Goal: Task Accomplishment & Management: Complete application form

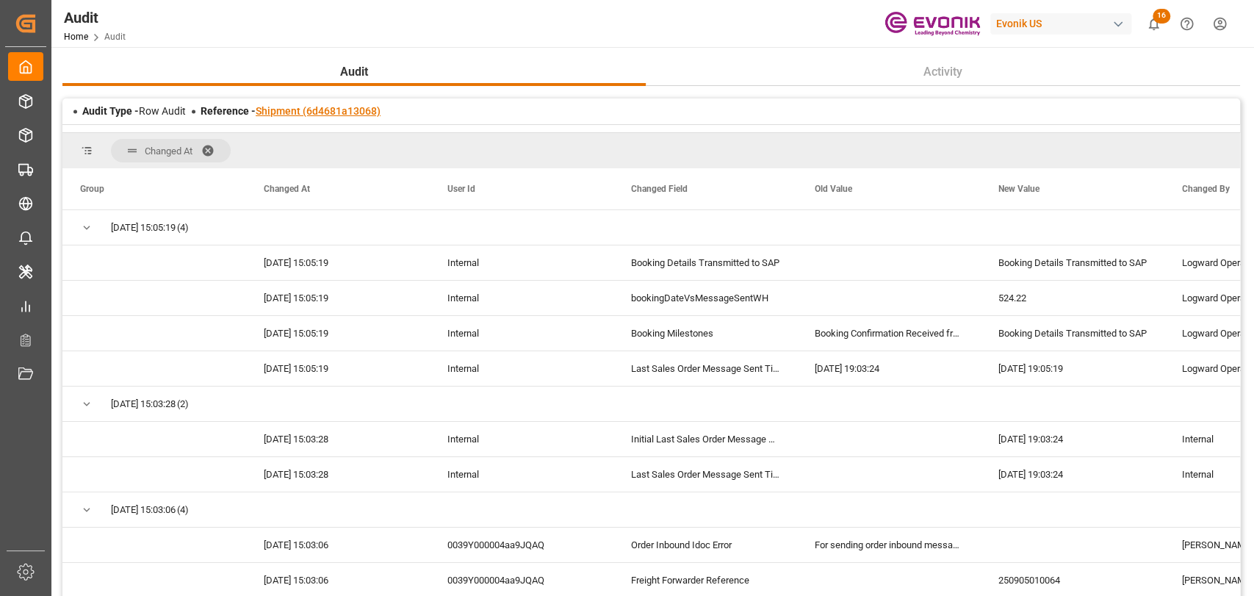
click at [317, 113] on link "Shipment (6d4681a13068)" at bounding box center [318, 111] width 125 height 12
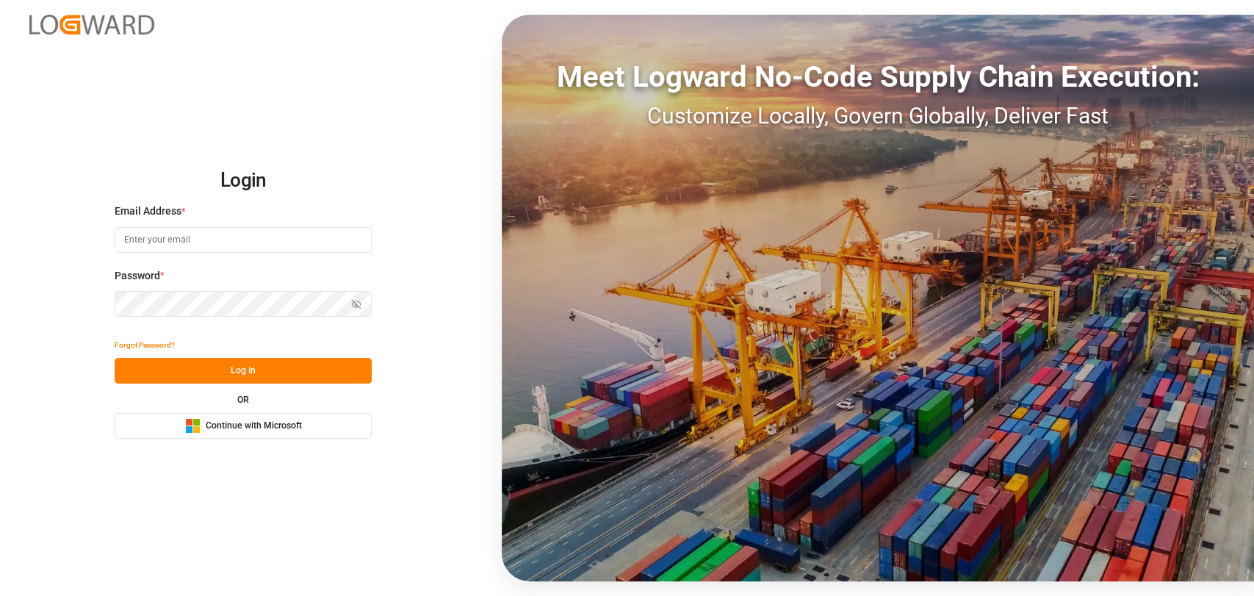
type input "[PERSON_NAME][EMAIL_ADDRESS][PERSON_NAME][DOMAIN_NAME]"
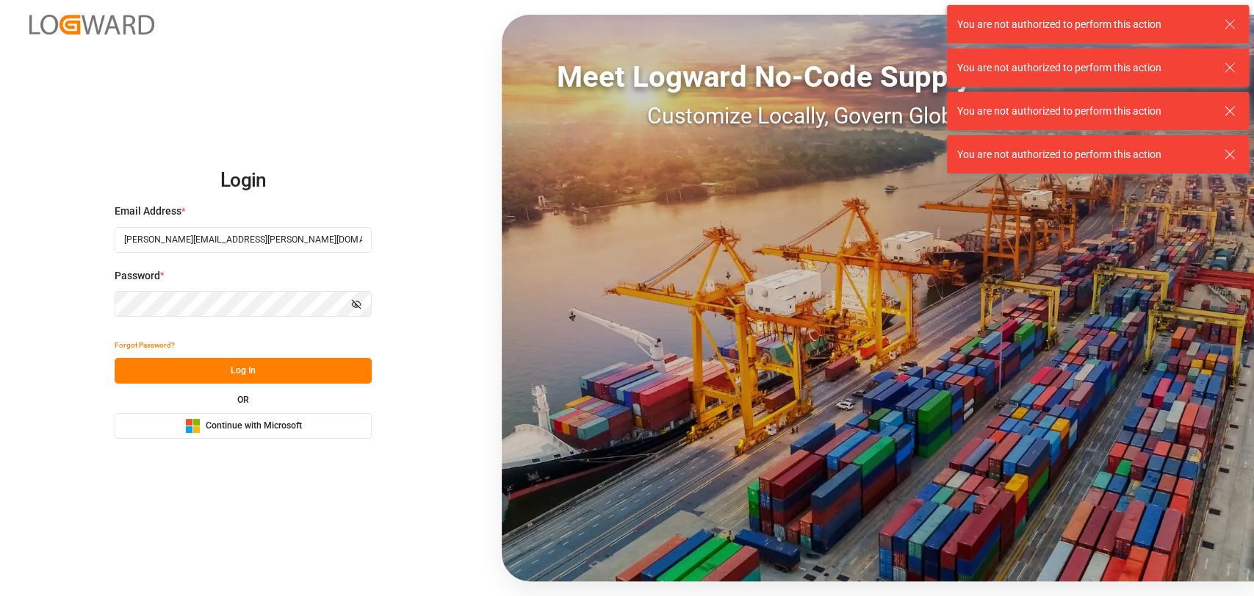
click at [265, 371] on button "Log In" at bounding box center [243, 371] width 257 height 26
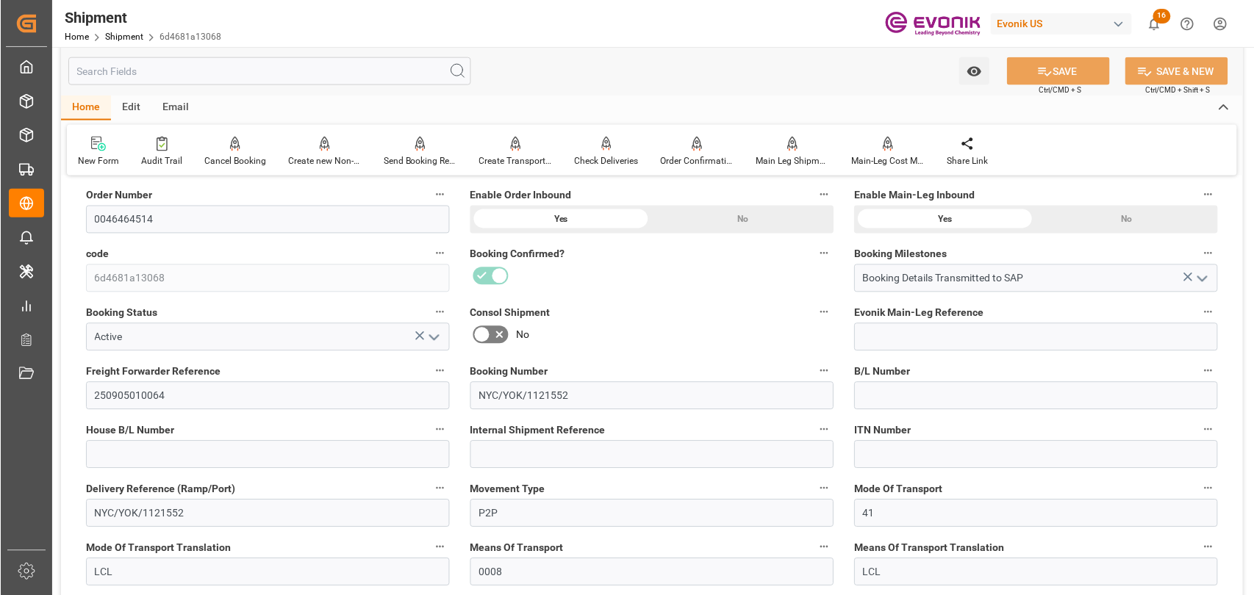
scroll to position [163, 0]
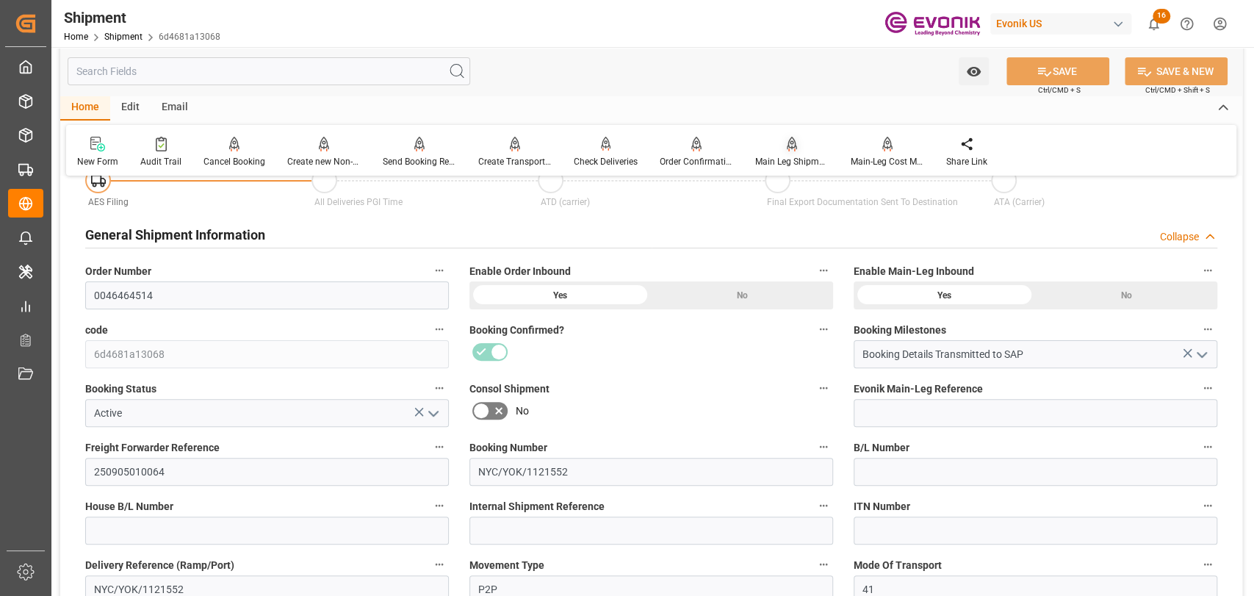
click at [761, 159] on div "Main Leg Shipment" at bounding box center [791, 161] width 73 height 13
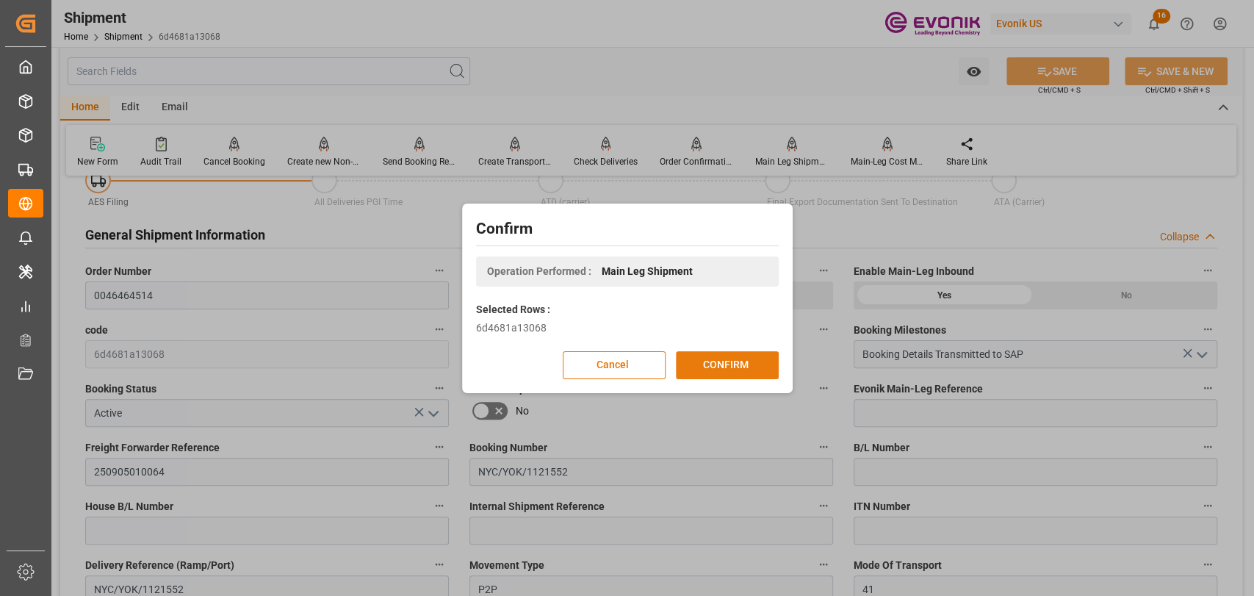
click at [762, 378] on button "CONFIRM" at bounding box center [727, 365] width 103 height 28
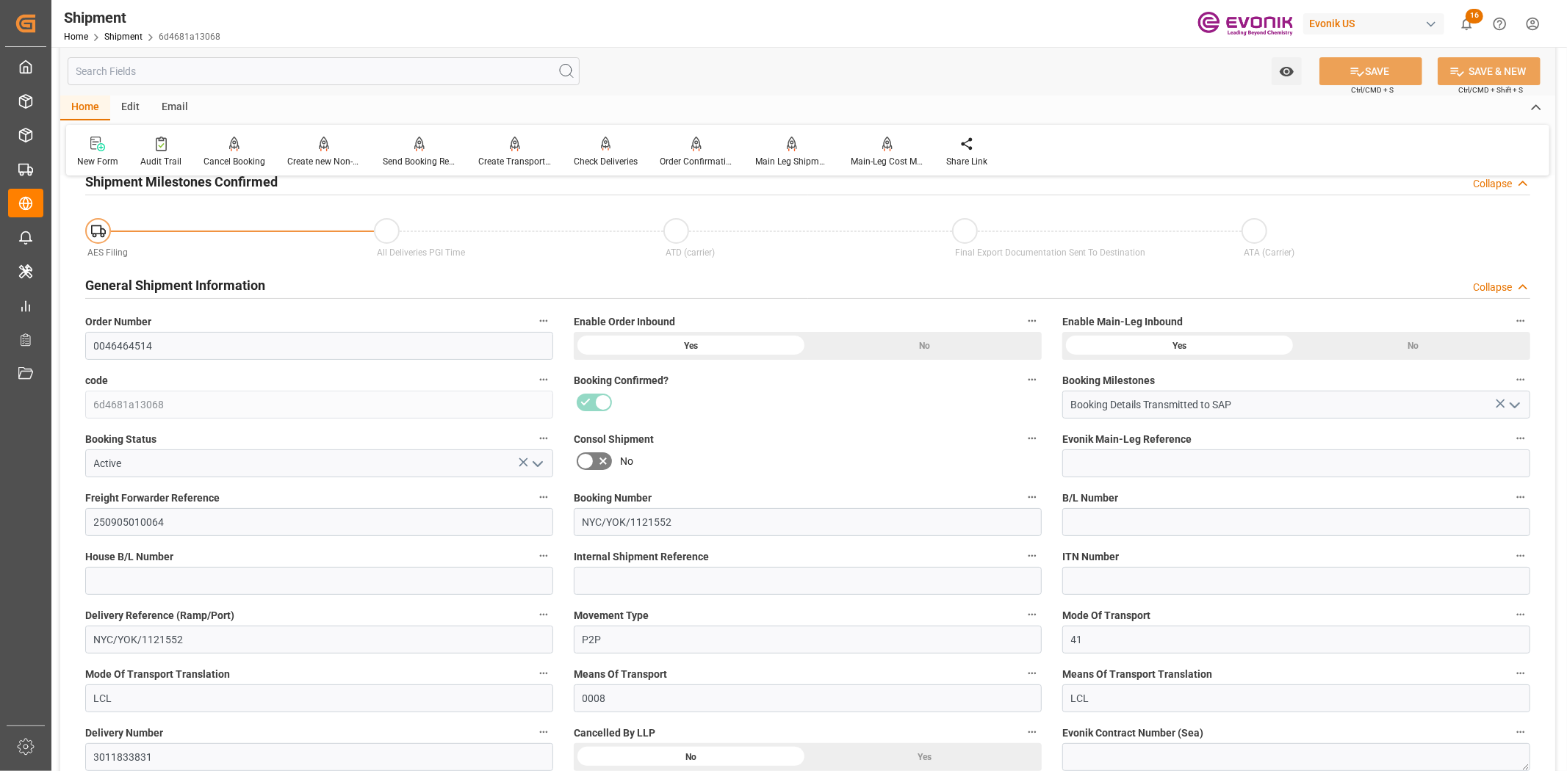
scroll to position [0, 0]
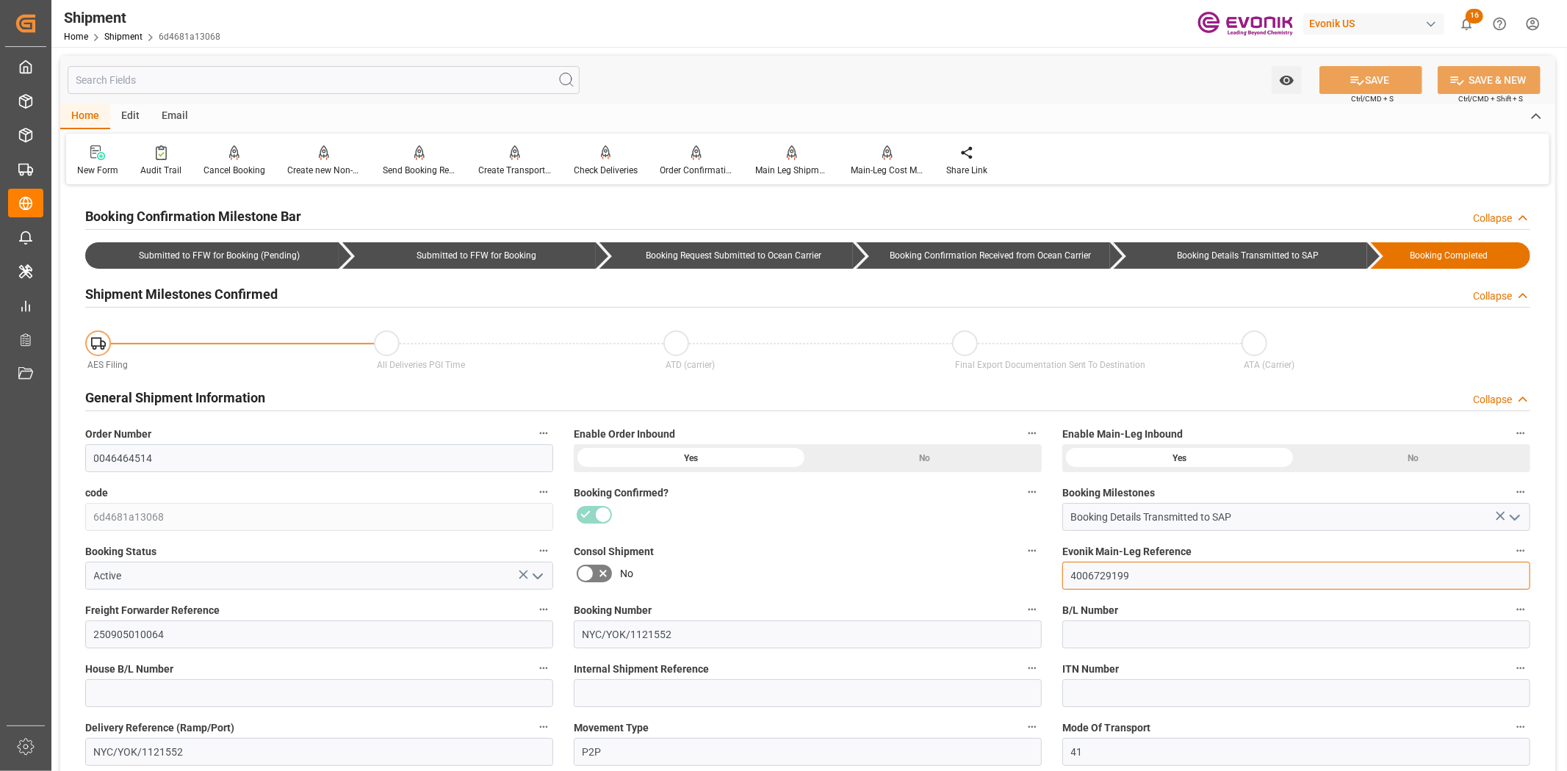
click at [1076, 578] on input "4006729199" at bounding box center [1296, 576] width 468 height 28
click at [1087, 575] on input "4006729199" at bounding box center [1296, 576] width 468 height 28
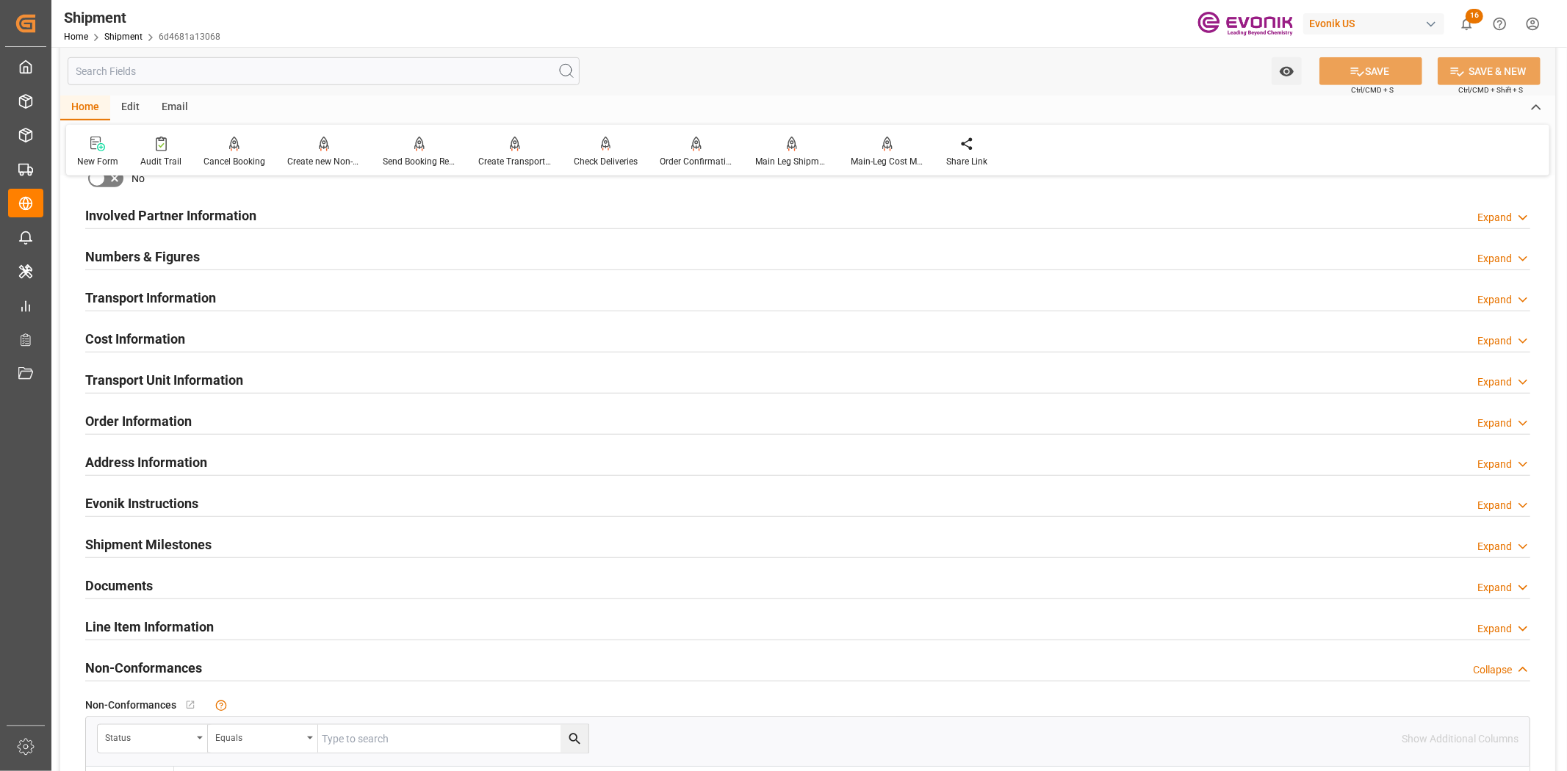
scroll to position [816, 0]
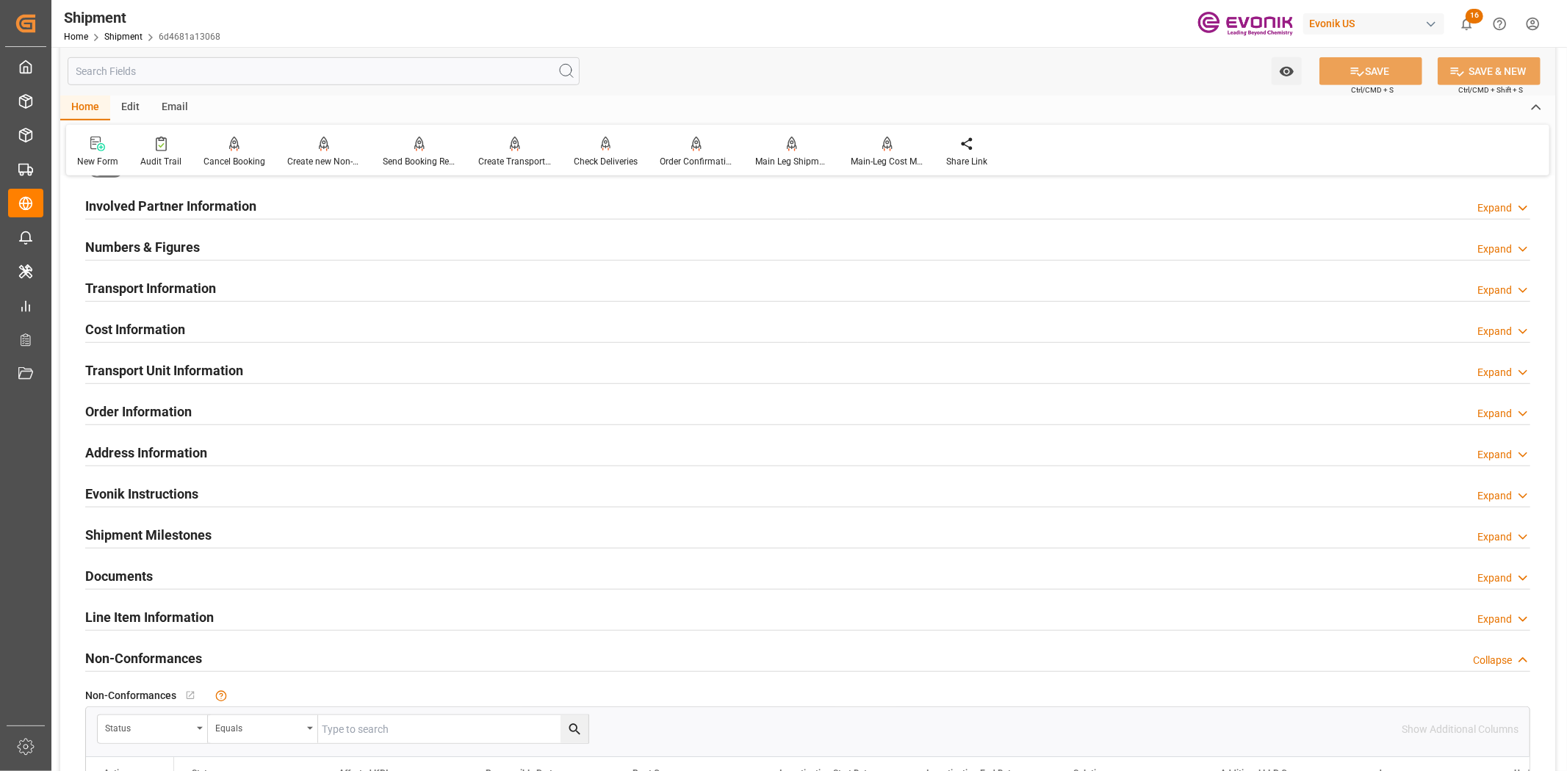
click at [178, 283] on h2 "Transport Information" at bounding box center [150, 288] width 131 height 20
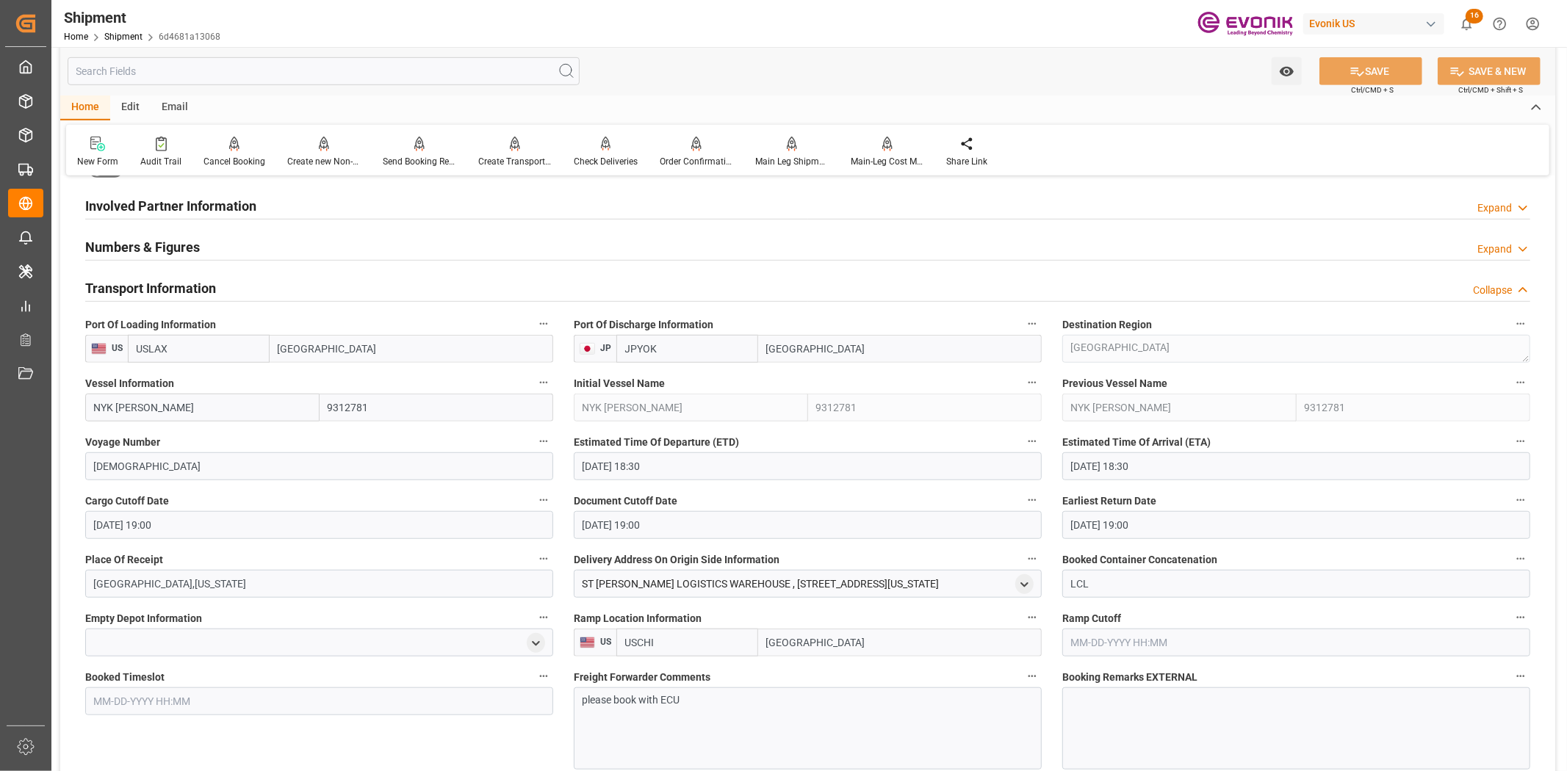
click at [157, 295] on h2 "Transport Information" at bounding box center [150, 288] width 131 height 20
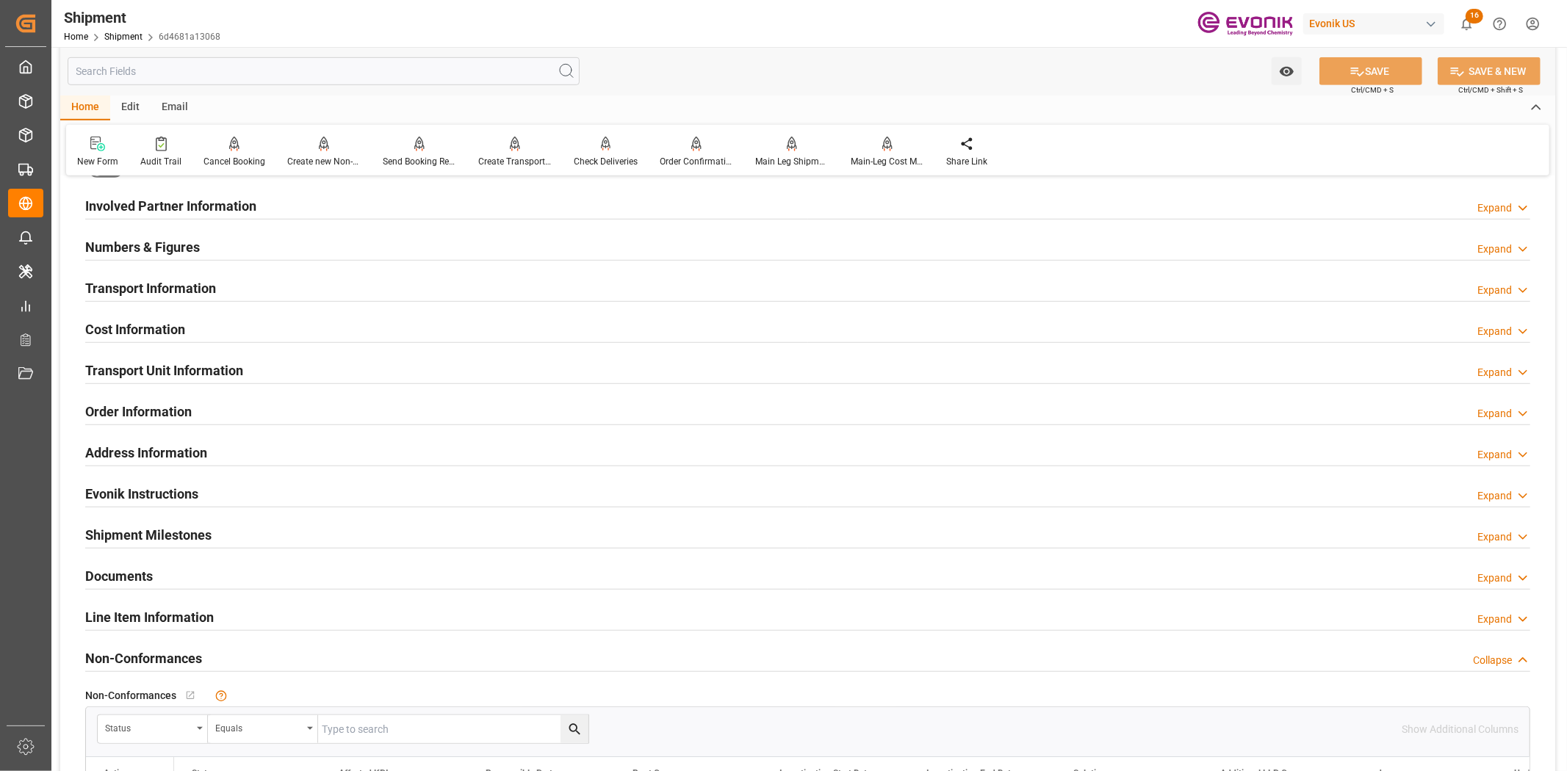
click at [159, 369] on h2 "Transport Unit Information" at bounding box center [164, 371] width 158 height 20
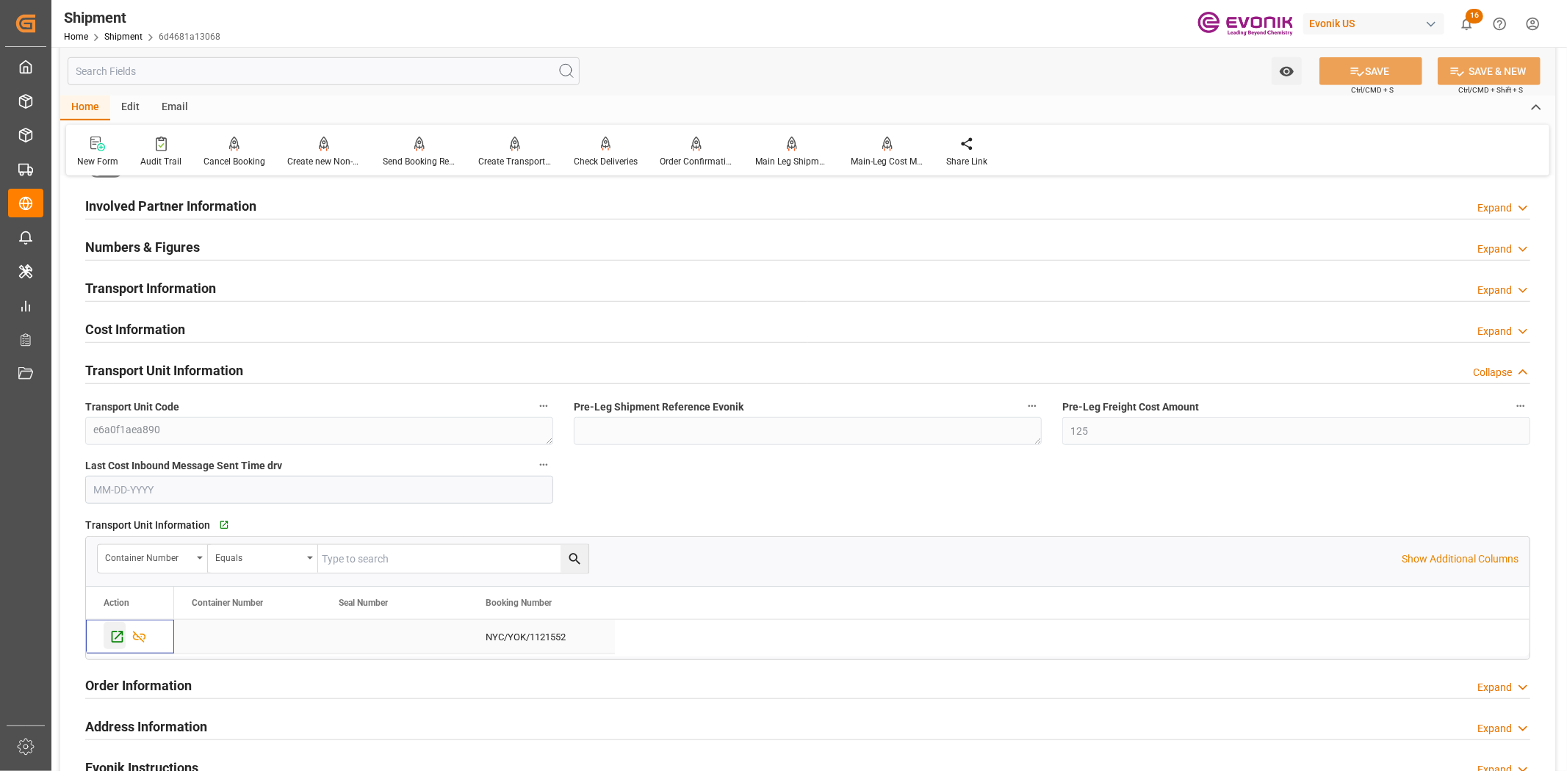
click at [115, 634] on icon "Press SPACE to select this row." at bounding box center [116, 637] width 15 height 15
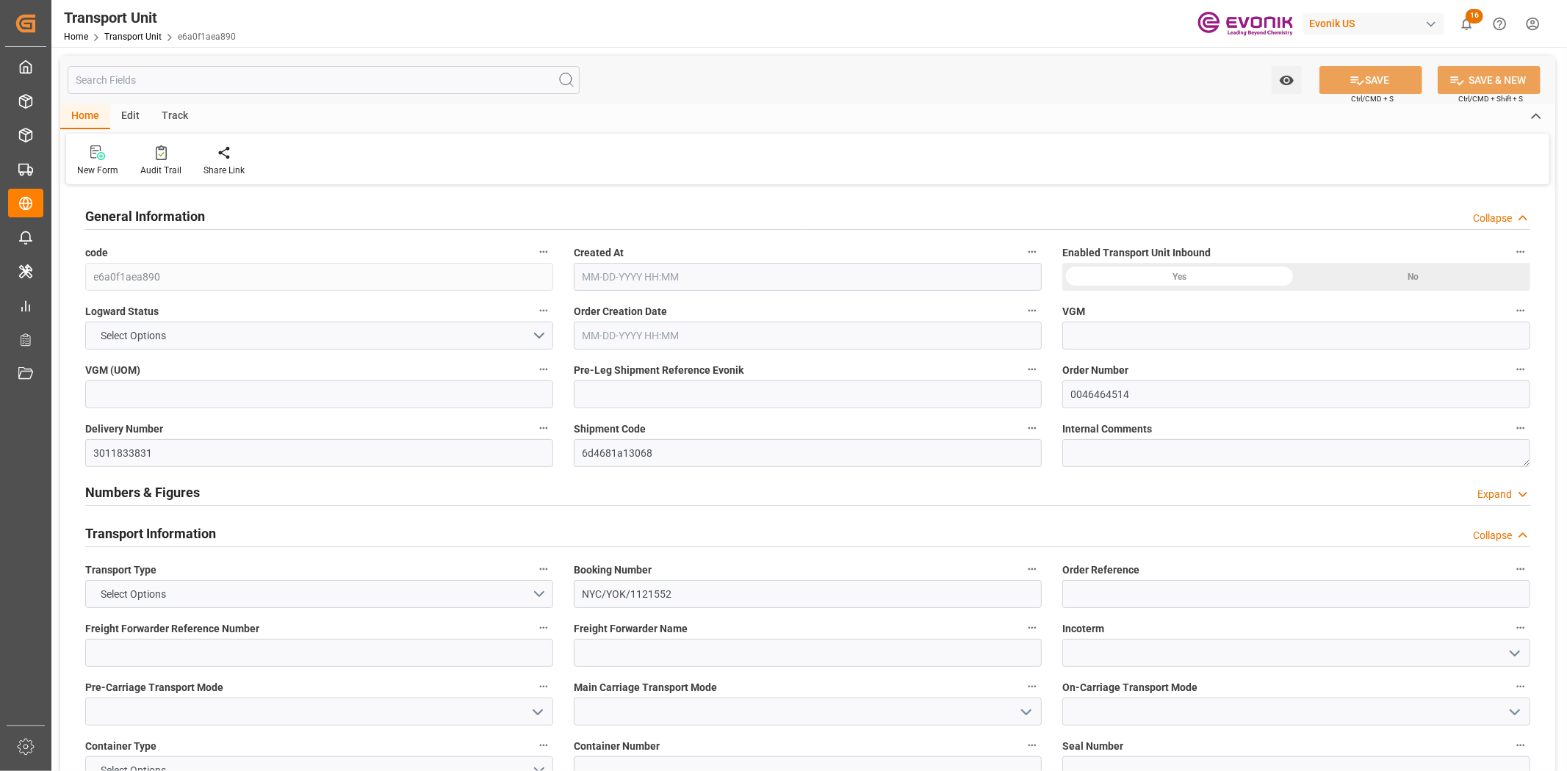
type input "AC Containerline"
type input "Leschaco Inc."
type input "USLAX"
type input "JPYOK"
type input "214.326"
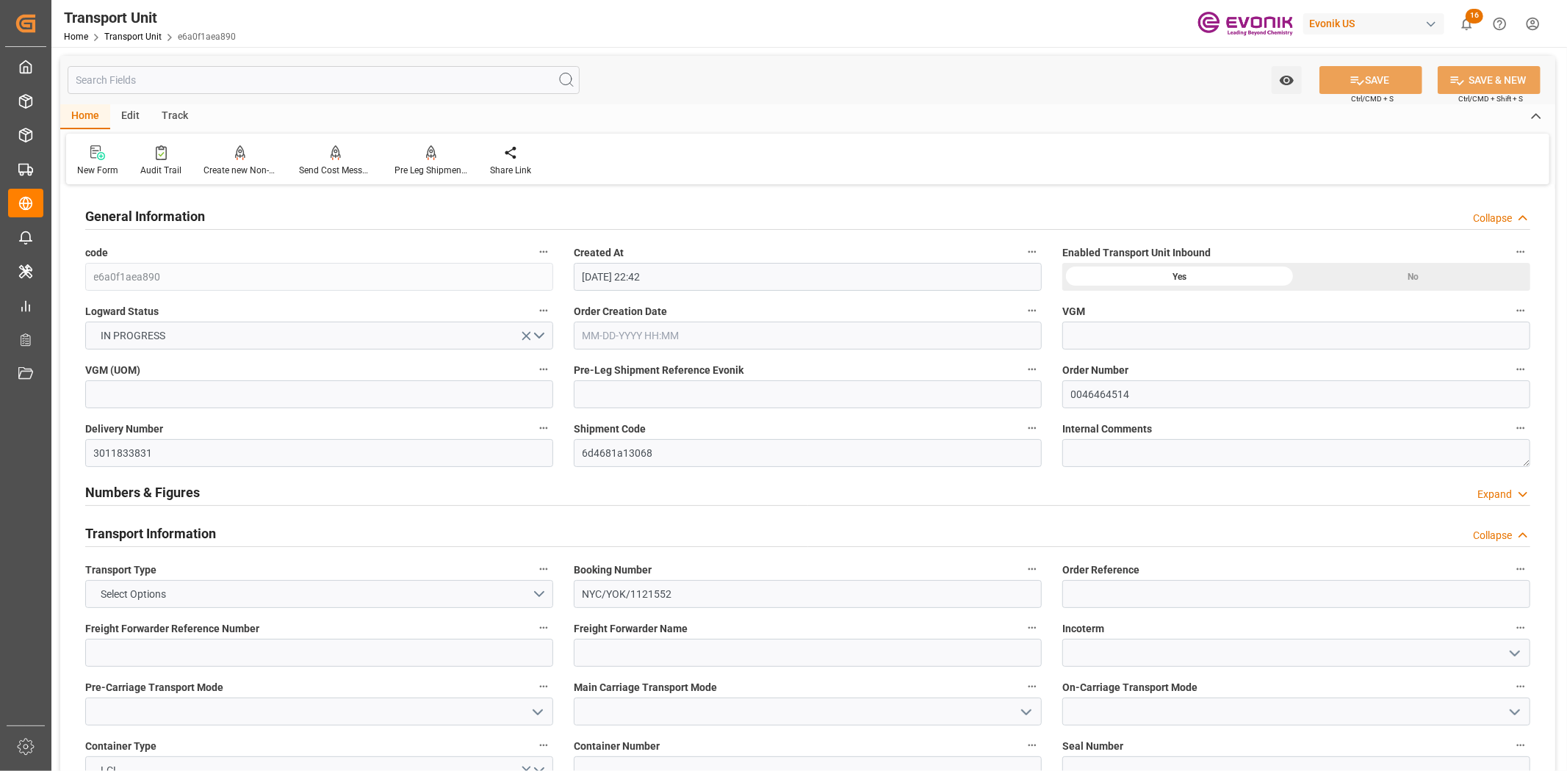
type input "[DATE] 22:42"
type input "[DATE]"
type input "[DATE] 18:30"
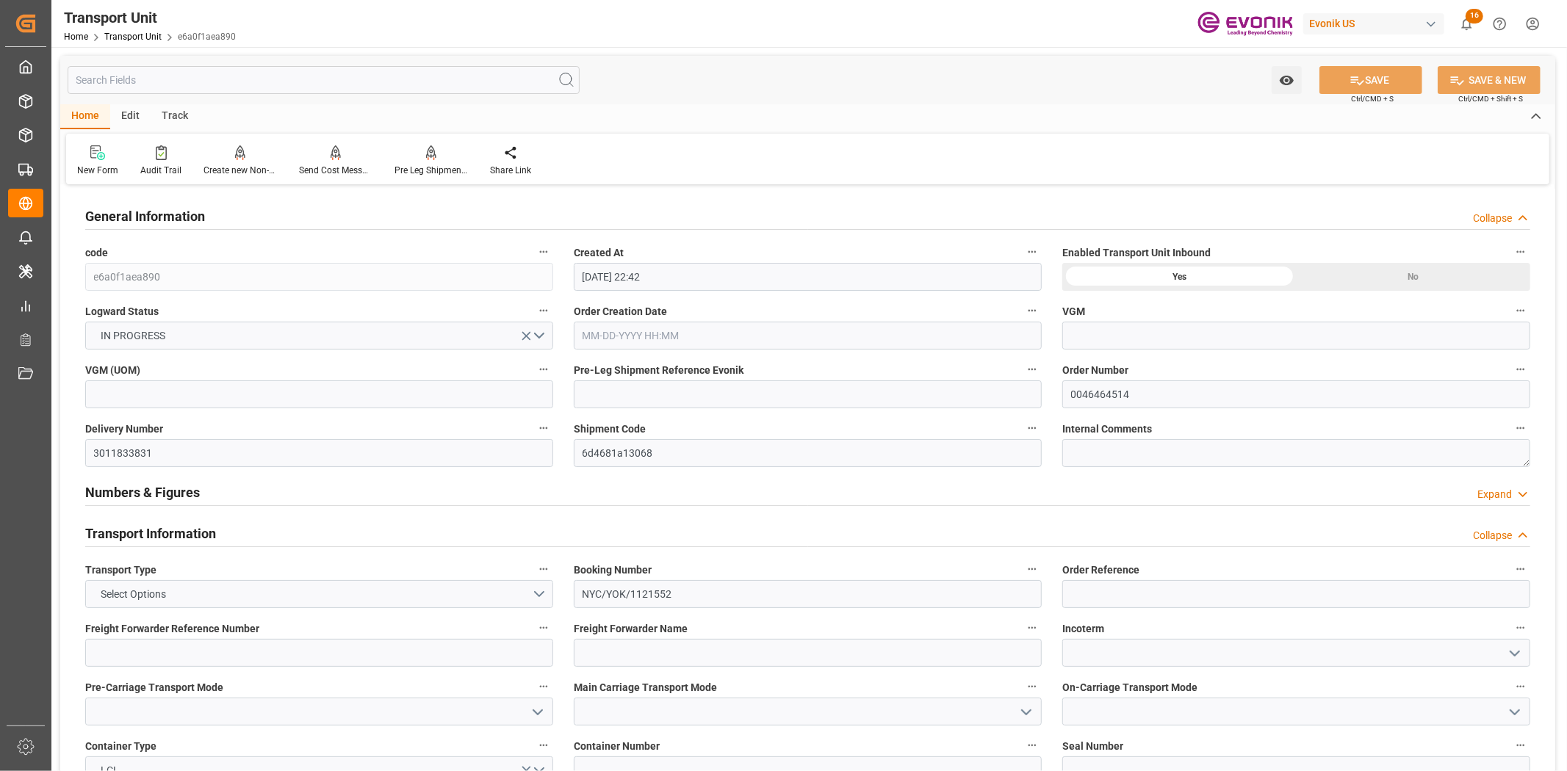
type input "[DATE] 18:30"
type input "[DATE] 19:00"
click at [406, 175] on div "Pre Leg Shipment Inbound" at bounding box center [431, 170] width 73 height 13
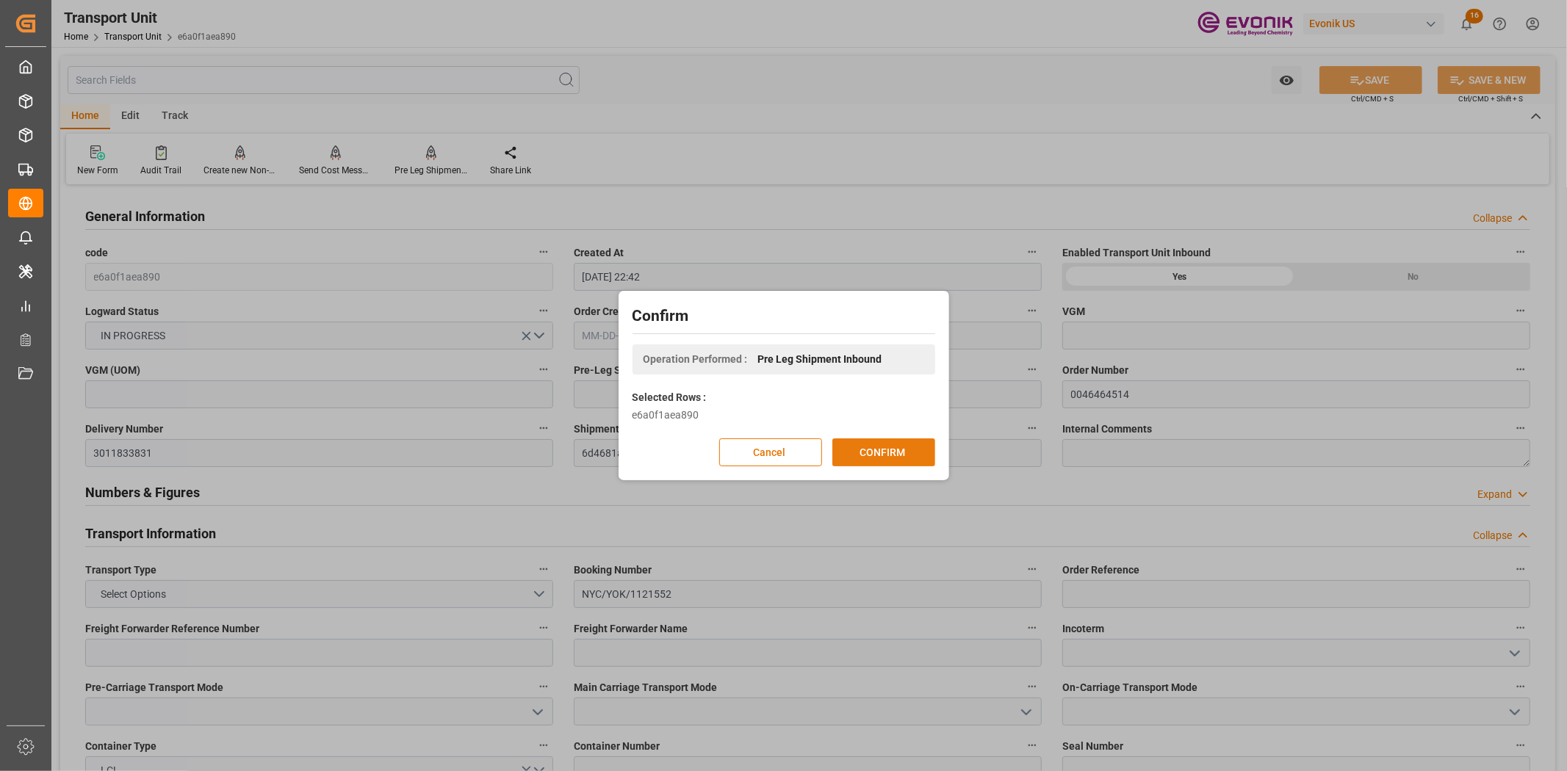
click at [853, 454] on button "CONFIRM" at bounding box center [883, 453] width 103 height 28
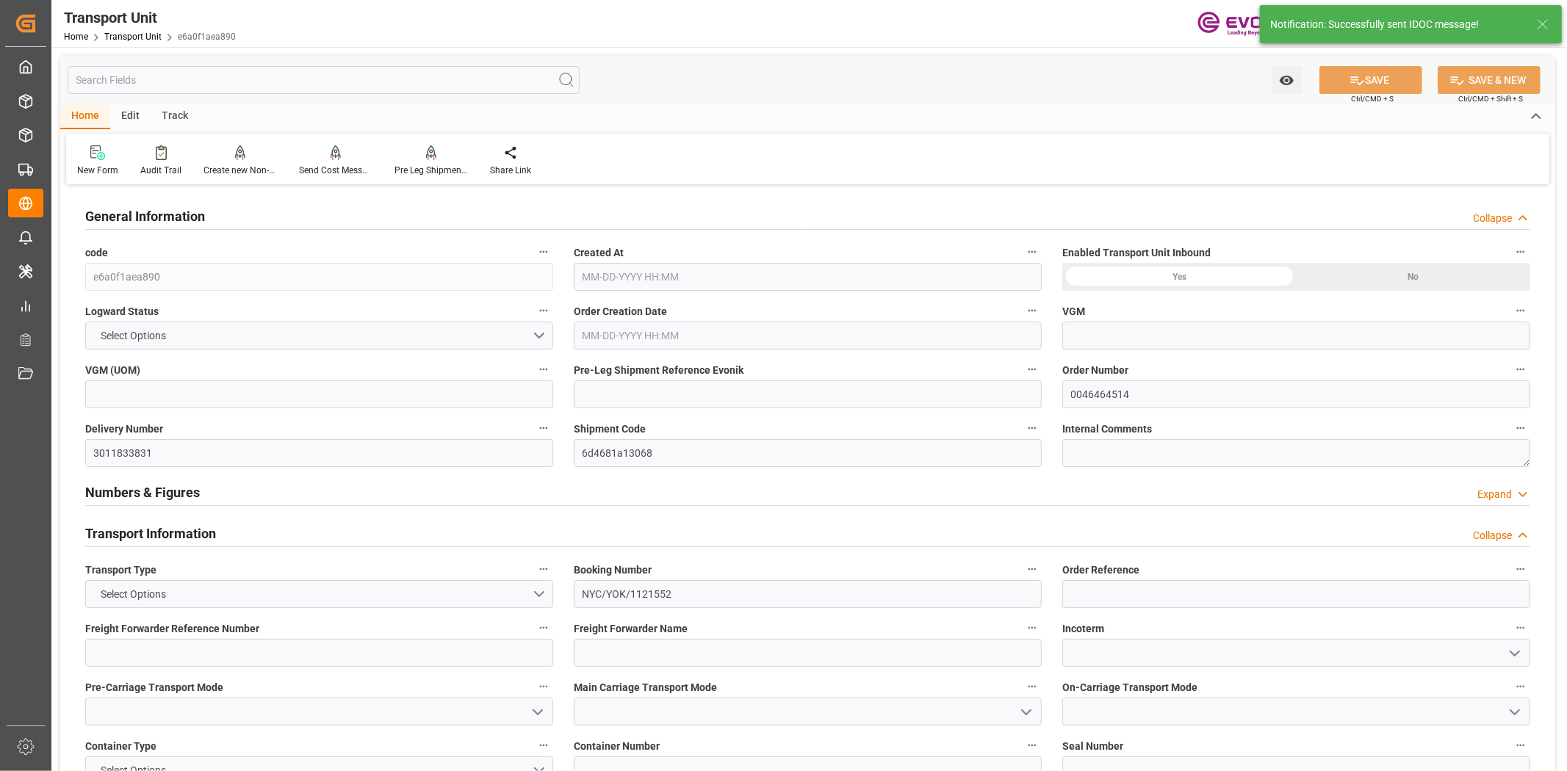
type input "AC Containerline"
type input "Leschaco Inc."
type input "USLAX"
type input "JPYOK"
type input "214.326"
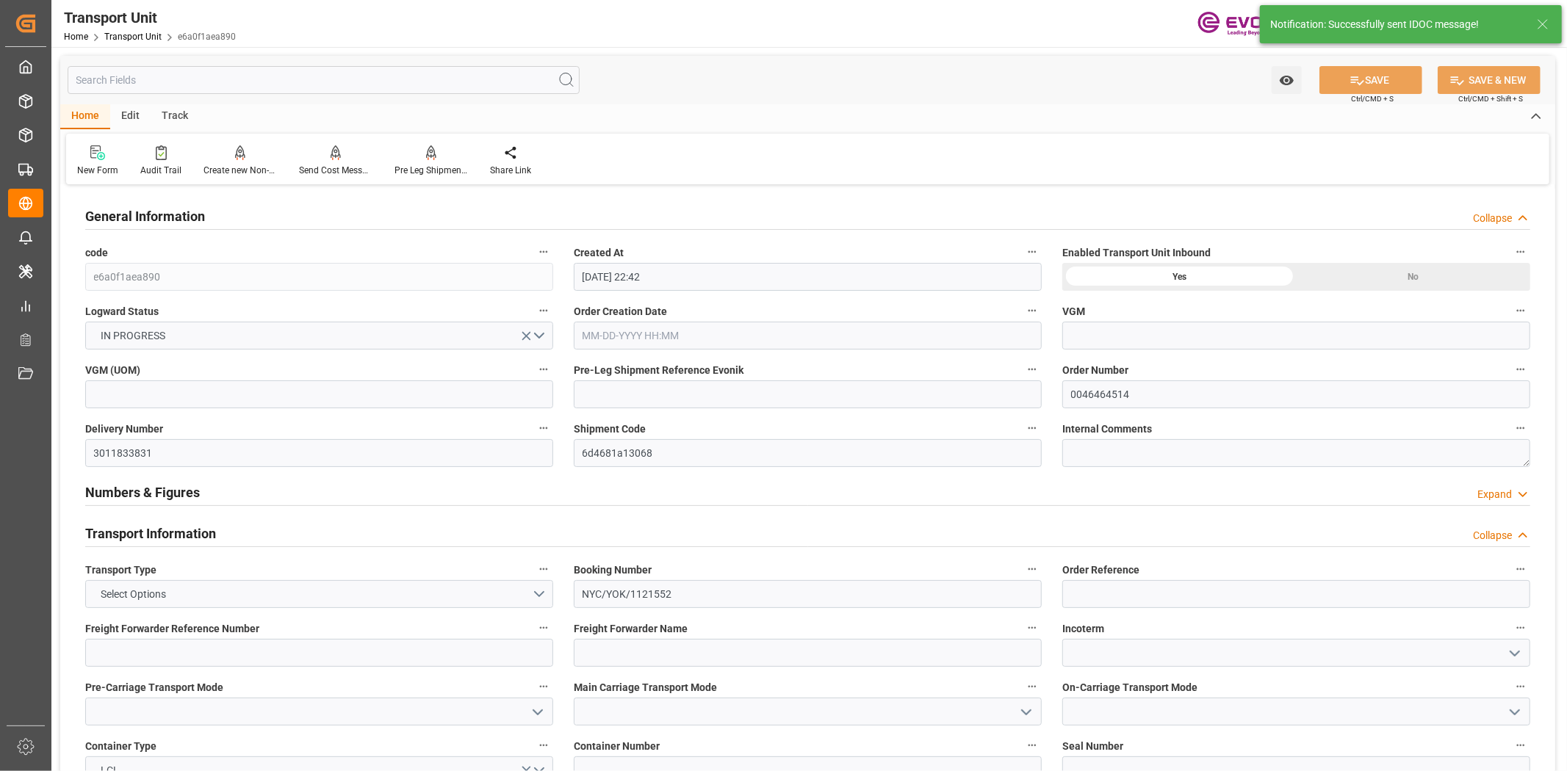
type input "[DATE] 22:42"
type input "[DATE]"
type input "[DATE] 18:30"
type input "09-22-2025 18:30"
type input "[DATE] 18:30"
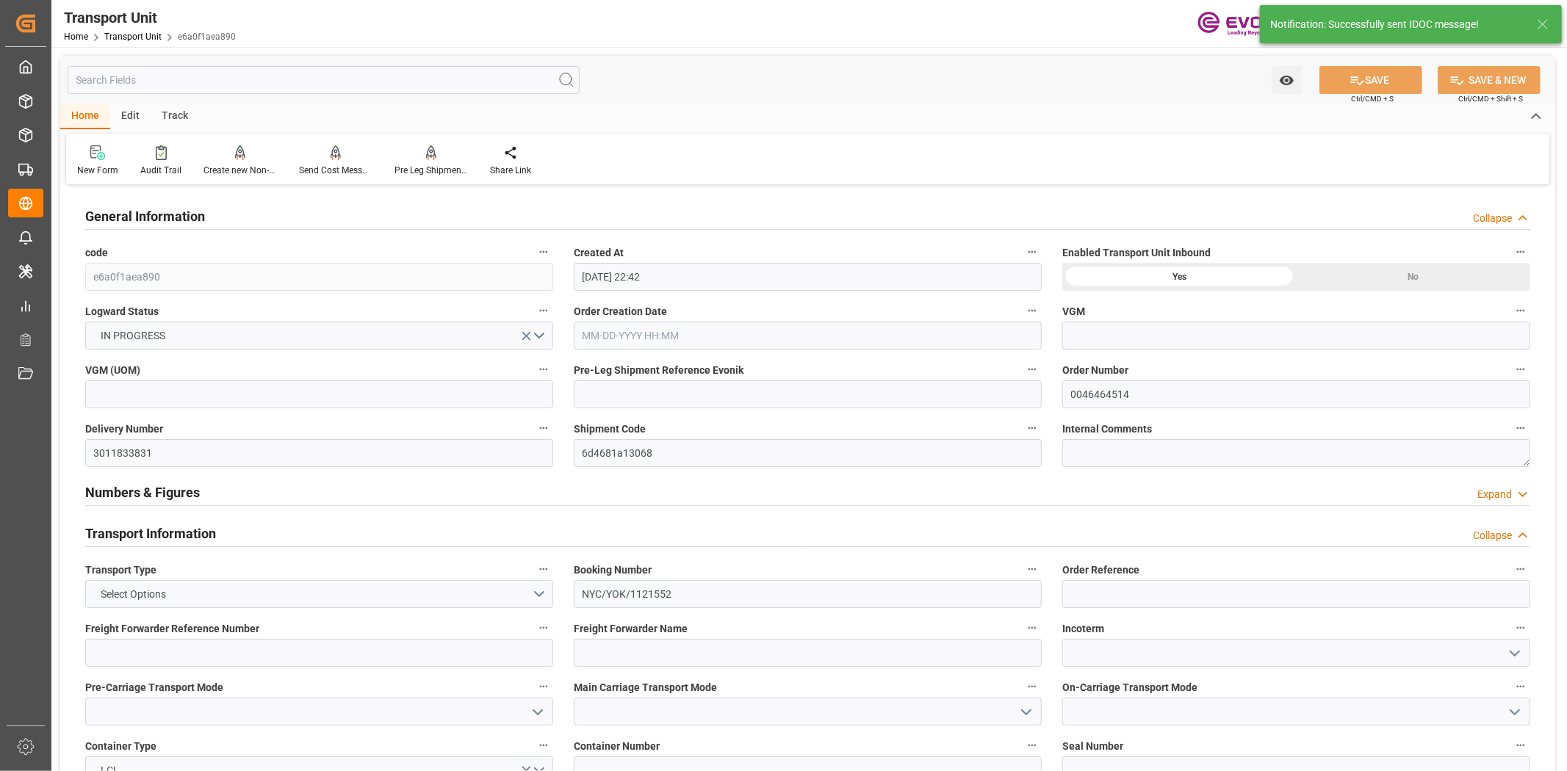
type input "[DATE] 18:30"
type input "[DATE] 19:00"
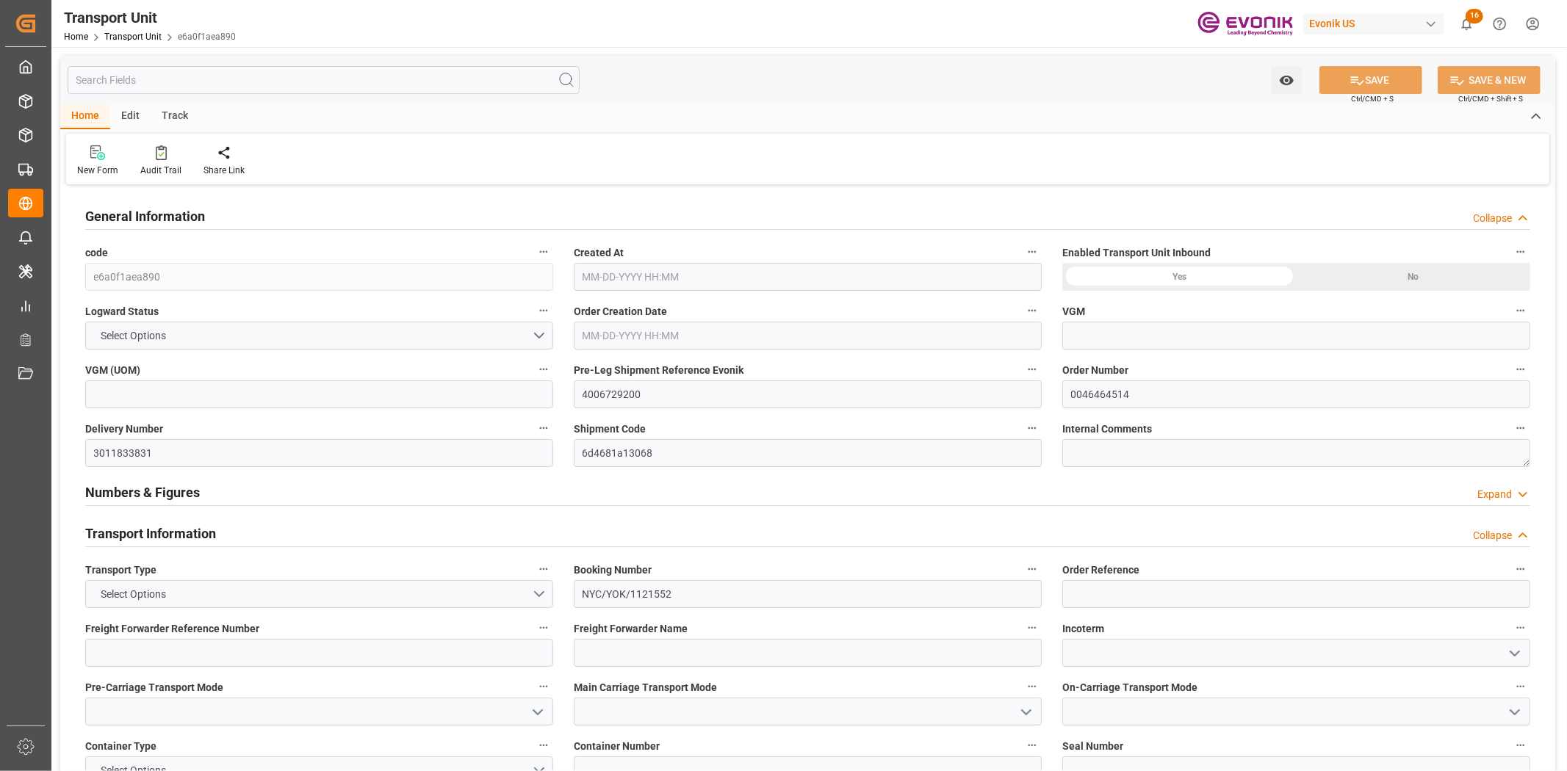
type input "0"
type input "AC Containerline"
type input "Leschaco Inc."
type input "USLAX"
type input "JPYOK"
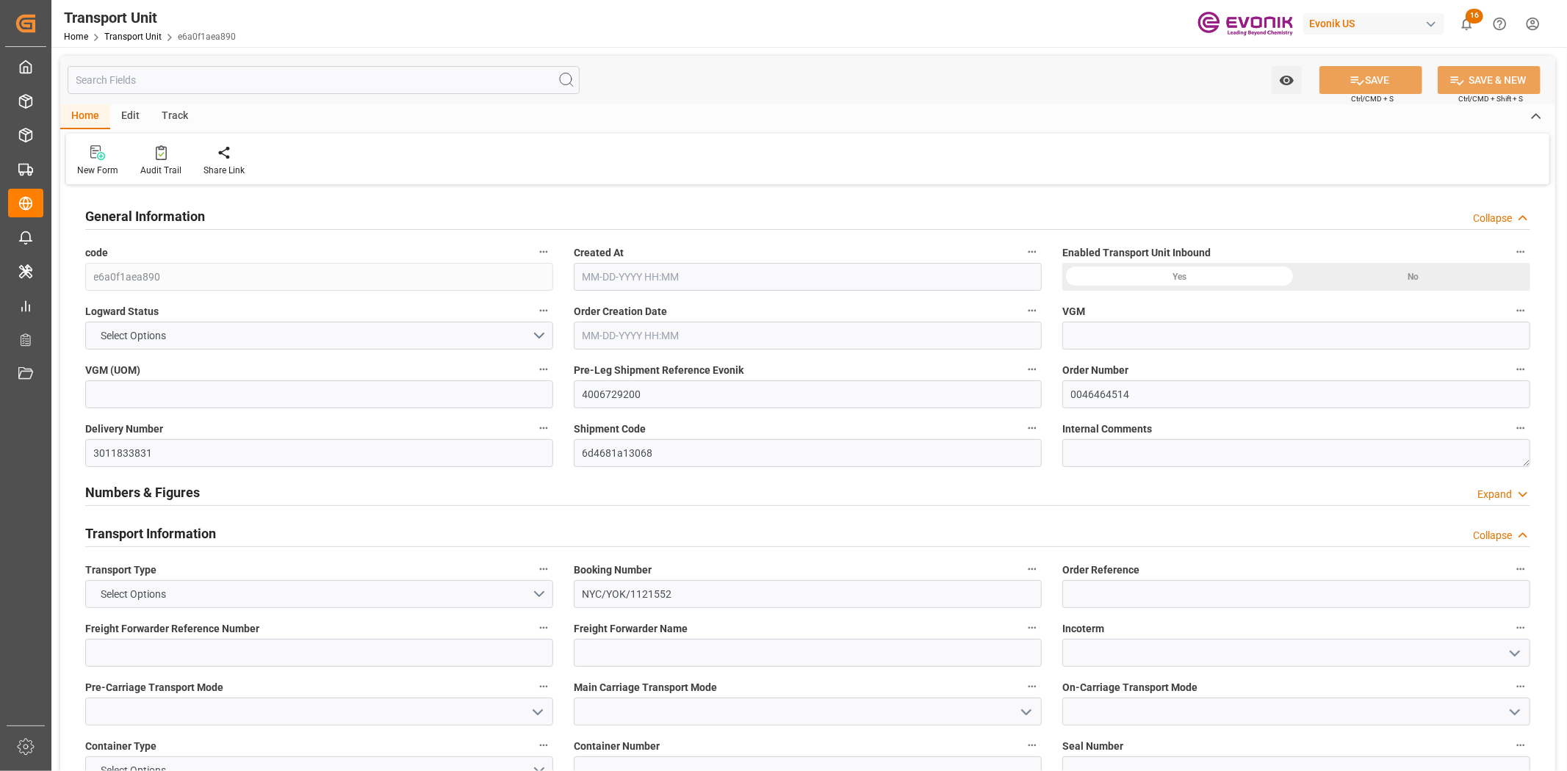
type input "214.326"
type input "[DATE] 22:42"
type input "[DATE]"
type input "[DATE] 18:30"
type input "09-22-2025 18:30"
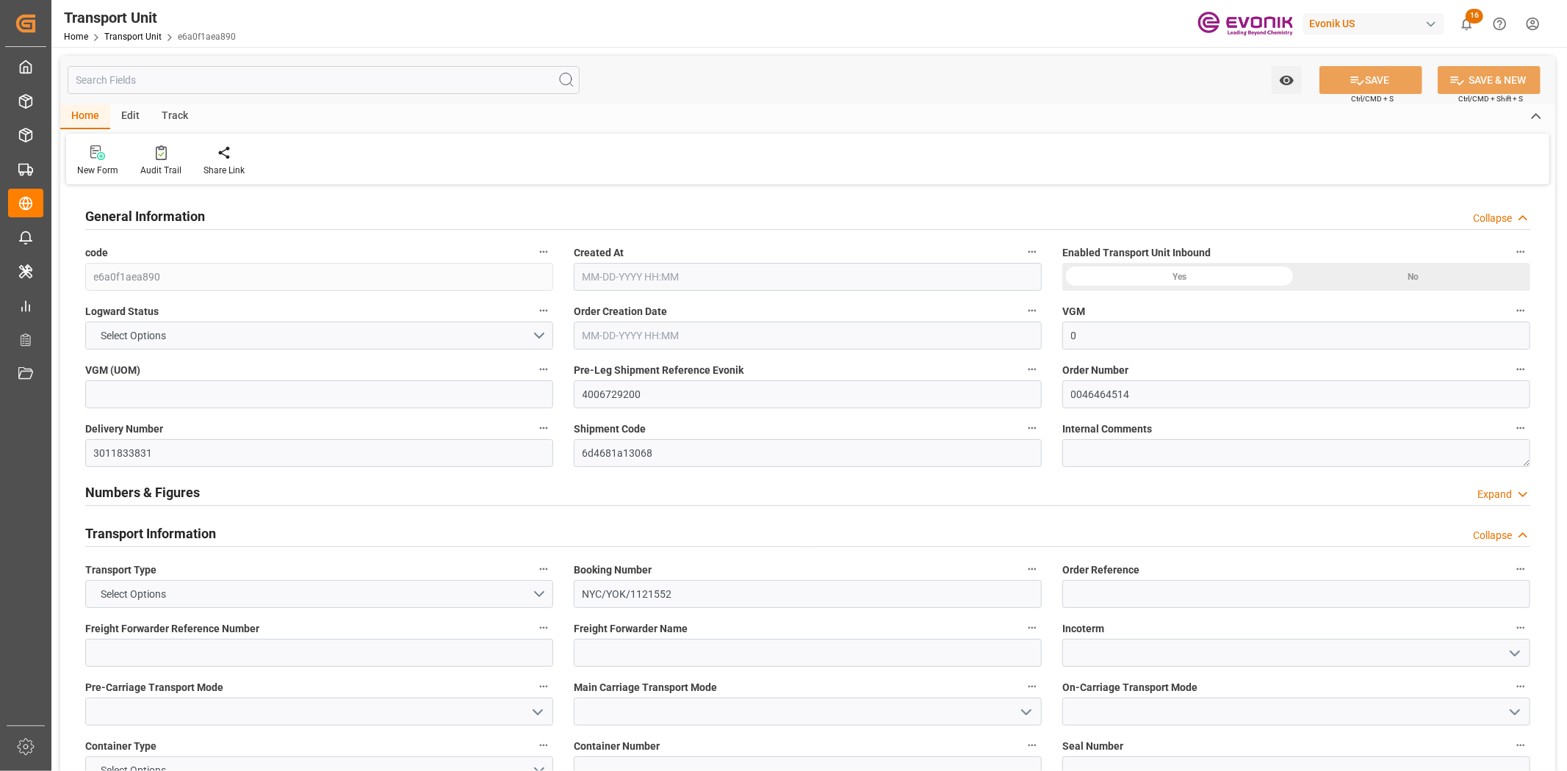
type input "[DATE] 18:30"
type input "[DATE] 19:00"
click at [603, 395] on input "4006729200" at bounding box center [808, 395] width 468 height 28
drag, startPoint x: 603, startPoint y: 395, endPoint x: 1549, endPoint y: 419, distance: 946.7
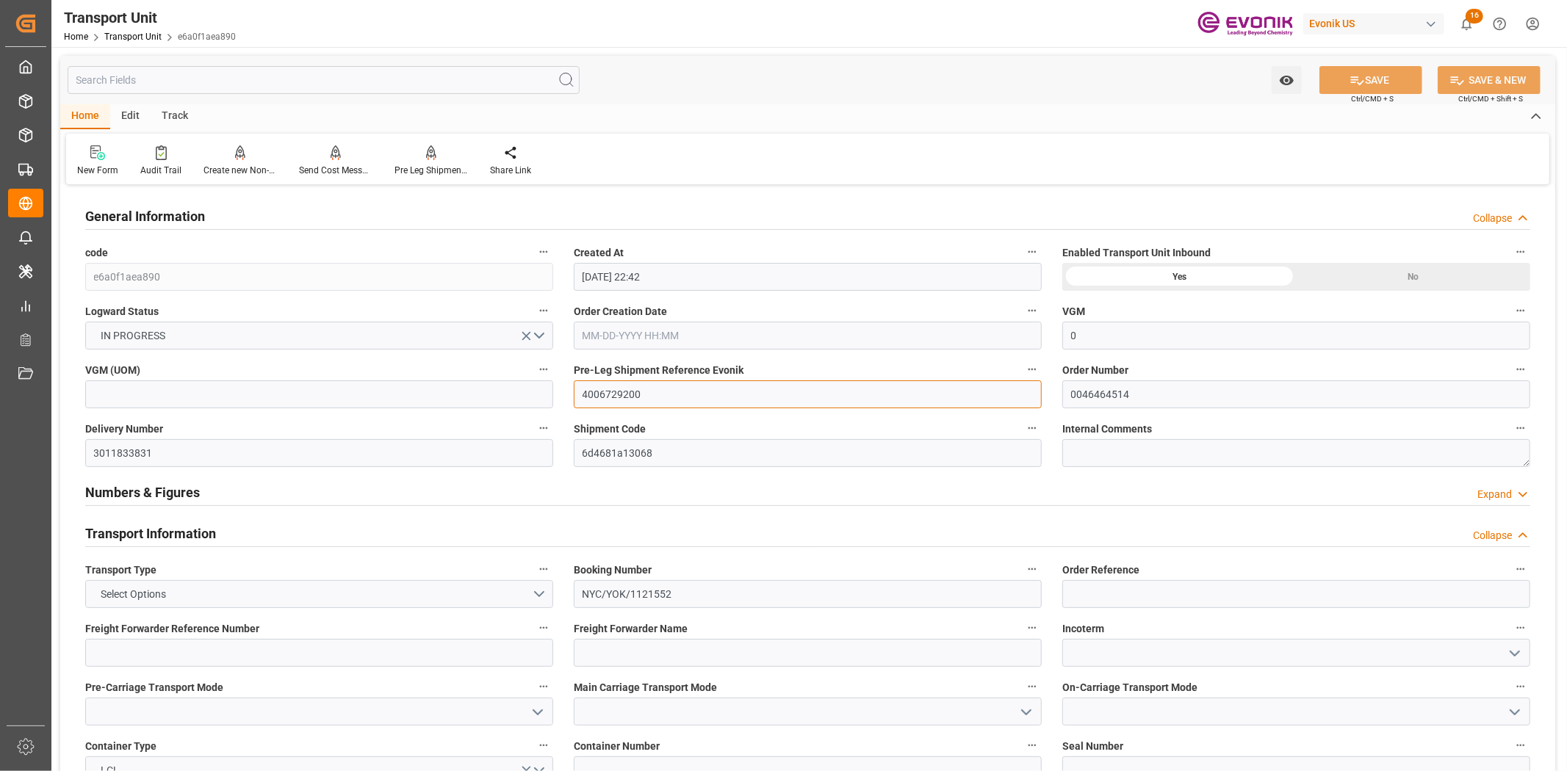
click at [647, 389] on input "4006729200" at bounding box center [808, 395] width 468 height 28
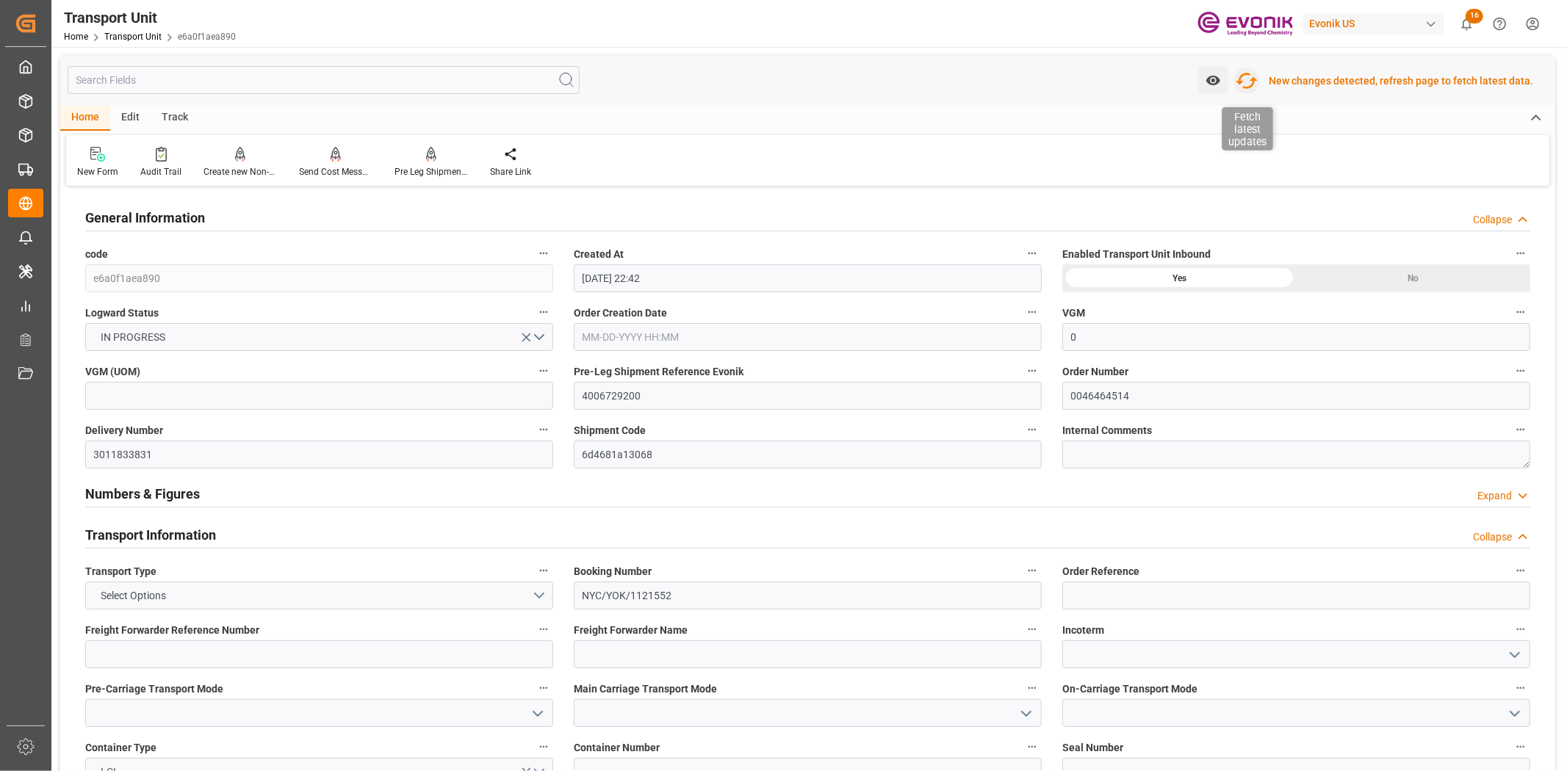
click at [1255, 87] on icon "button" at bounding box center [1247, 81] width 22 height 16
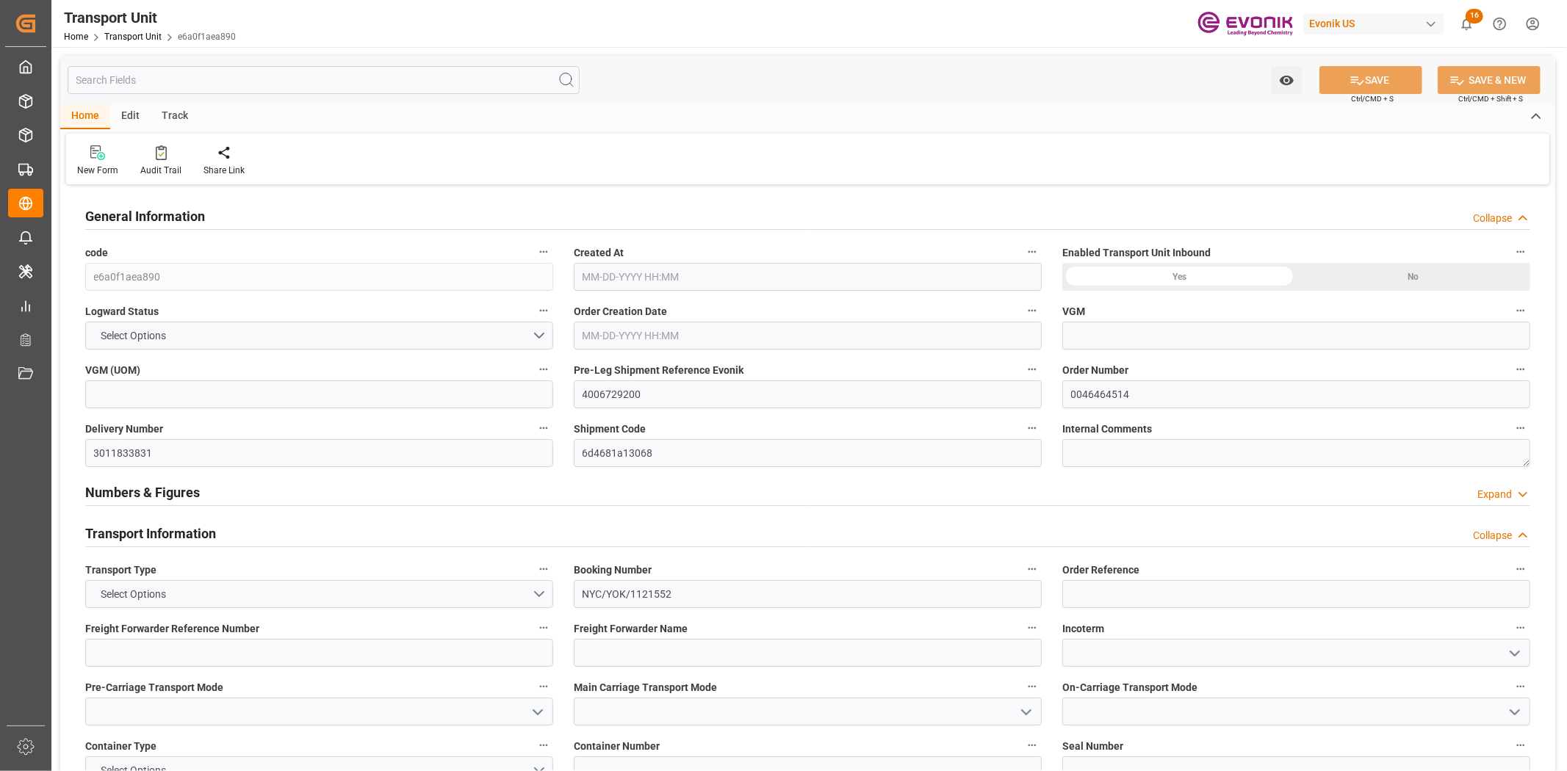
type input "e6a0f1aea890"
type input "4006729200"
type input "0046464514"
type input "3011833831"
type input "6d4681a13068"
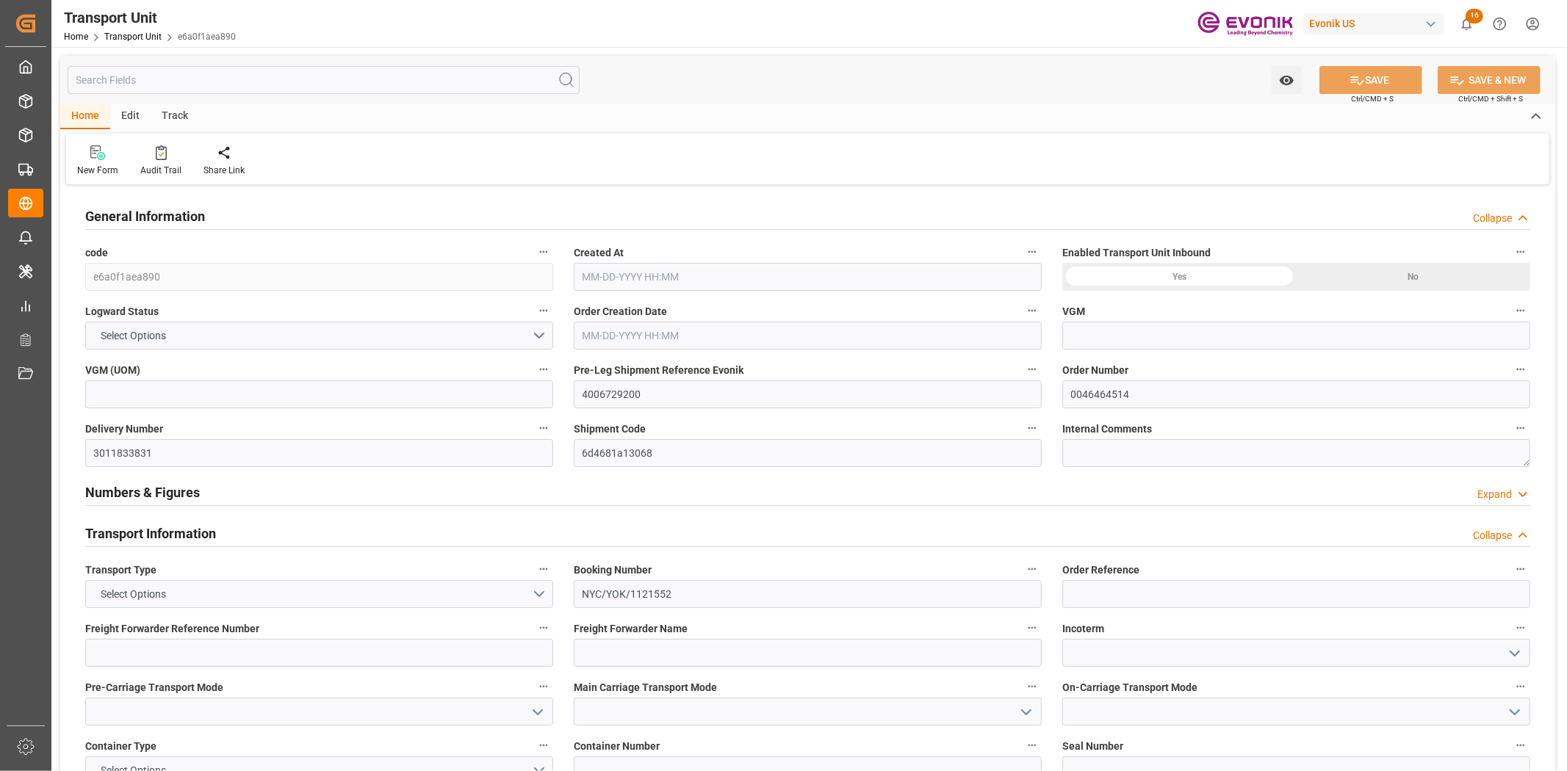
type input "NYC/YOK/1121552"
type input "ALRB"
type textarea "60101"
type input "United States"
type textarea "226-0012"
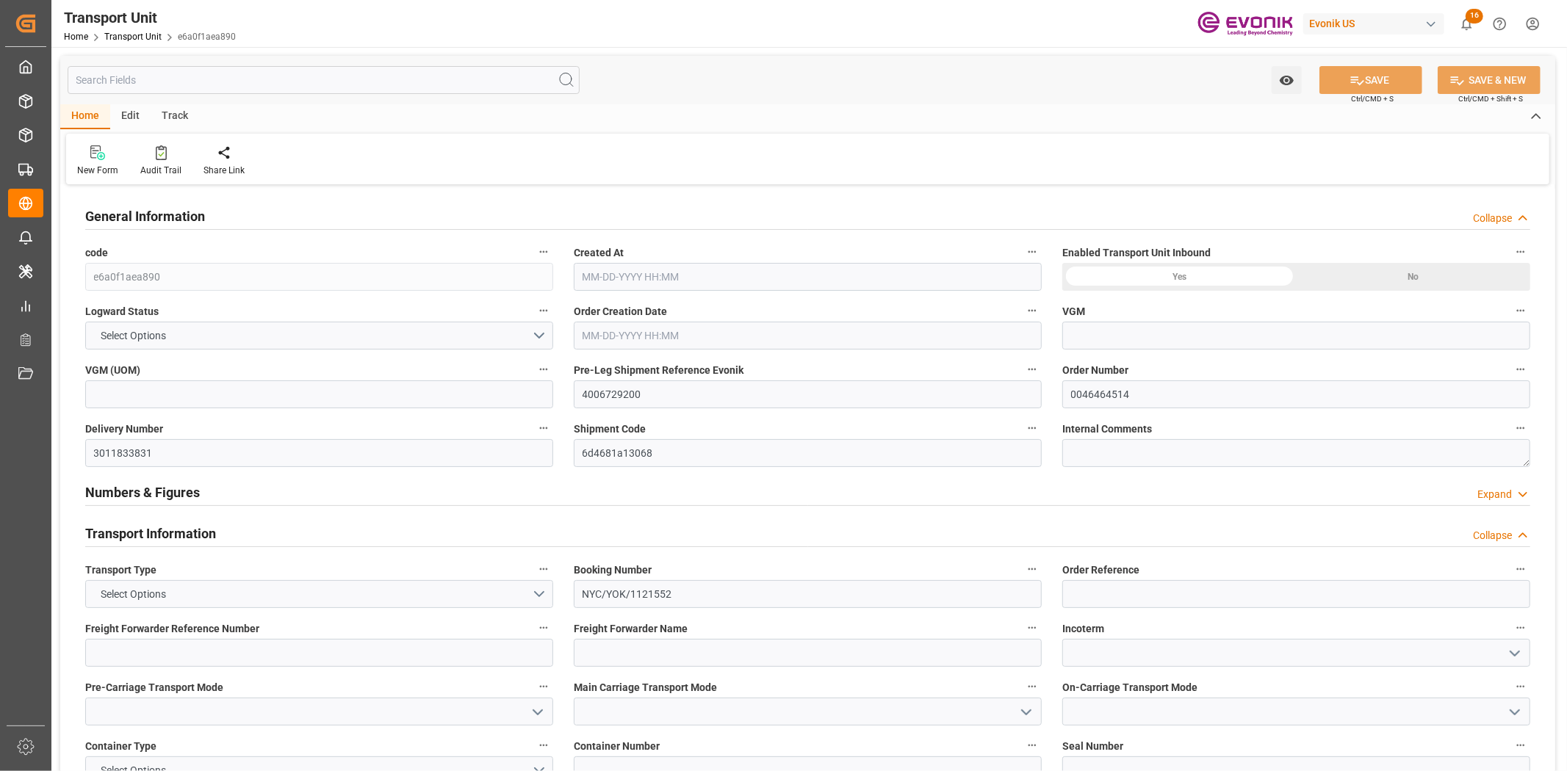
type input "Japan"
type input "[GEOGRAPHIC_DATA]"
type input "4006729199"
type input "kg"
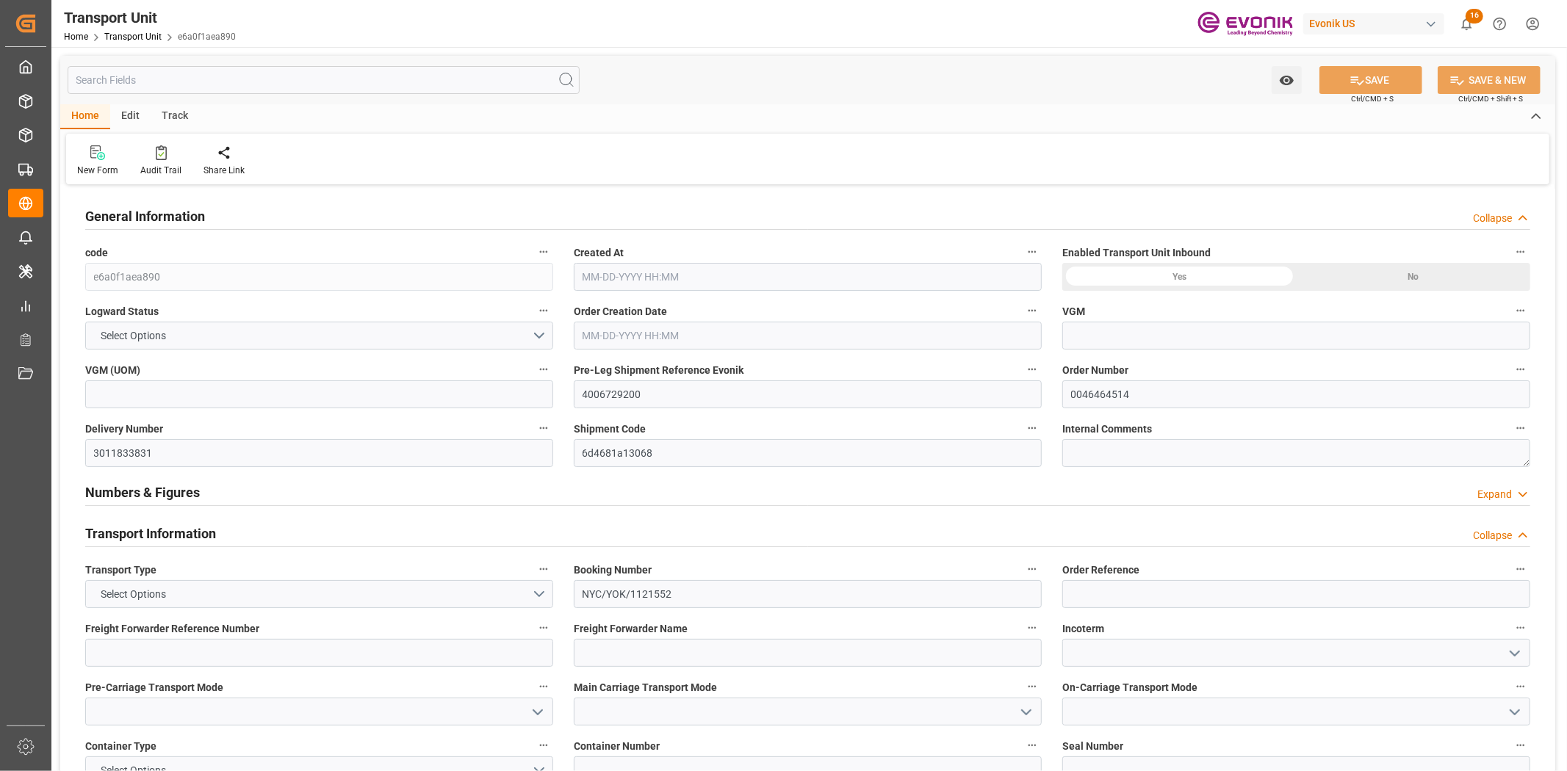
type input "0"
type input "AC Containerline"
type input "Leschaco Inc."
type input "USLAX"
type input "JPYOK"
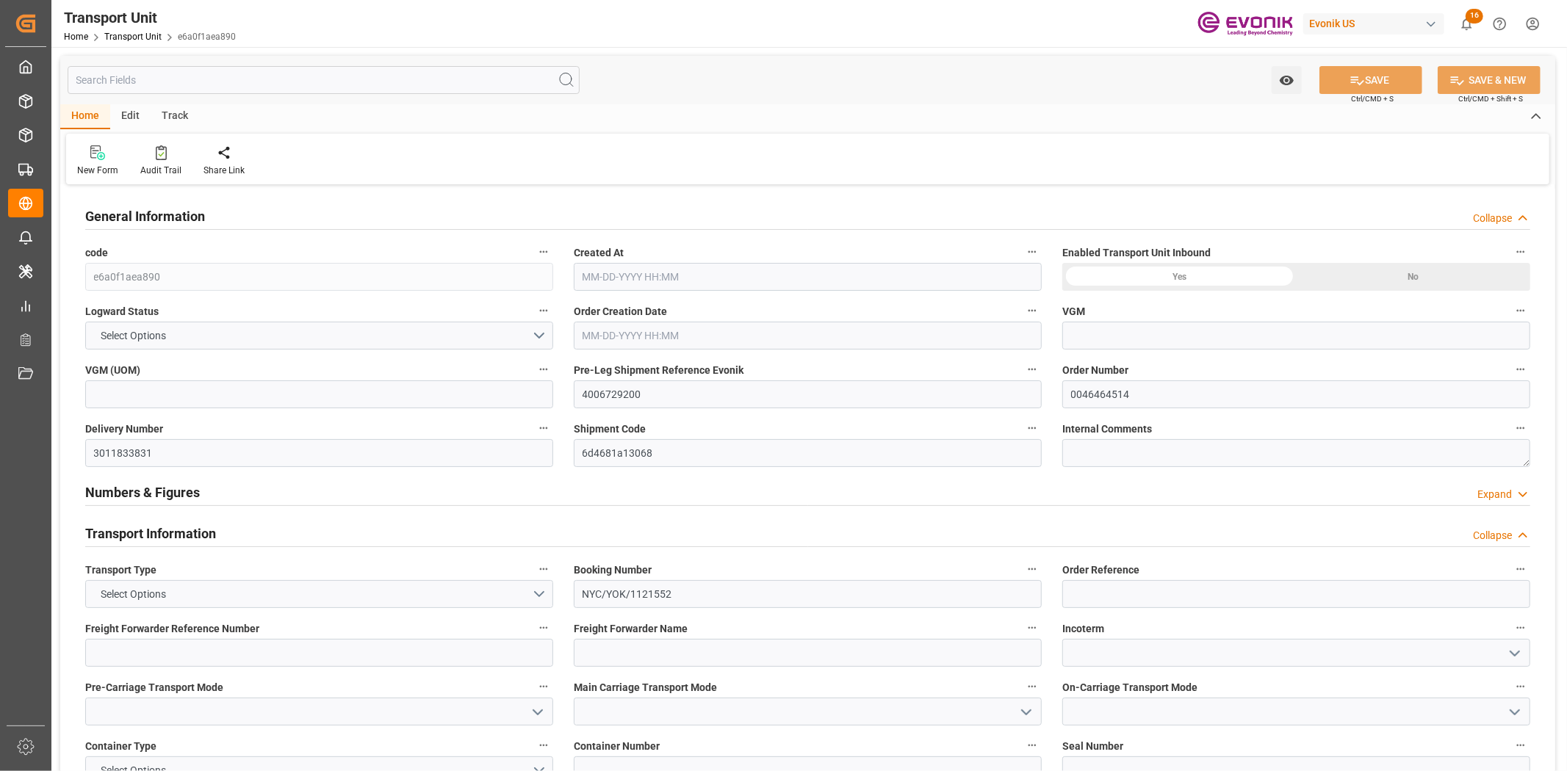
type input "214.326"
type input "[DATE] 22:42"
type input "[DATE]"
type input "[DATE] 18:30"
type input "09-22-2025 18:30"
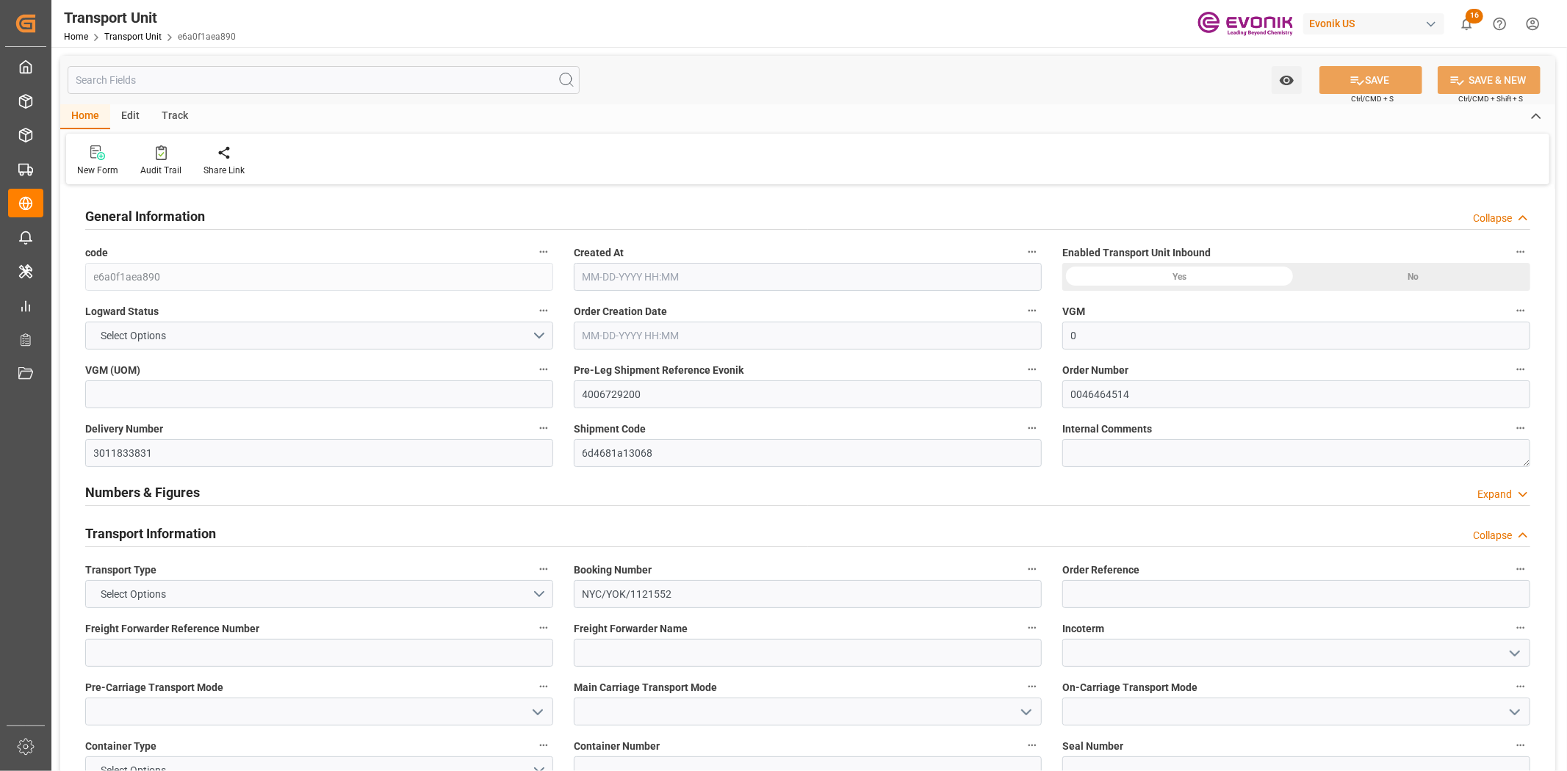
type input "[DATE] 18:30"
type input "[DATE] 19:00"
